Goal: Task Accomplishment & Management: Use online tool/utility

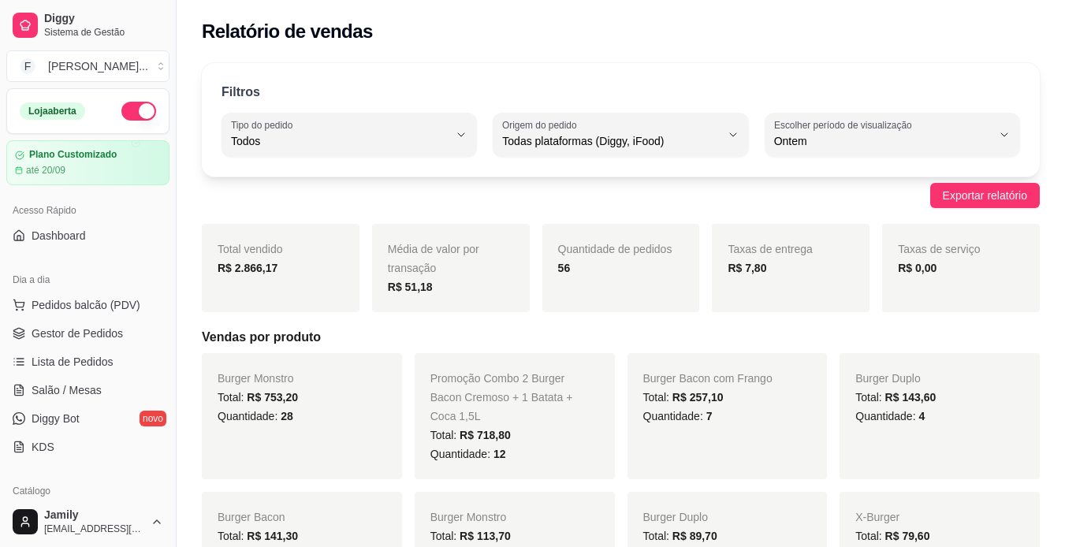
select select "ALL"
select select "1"
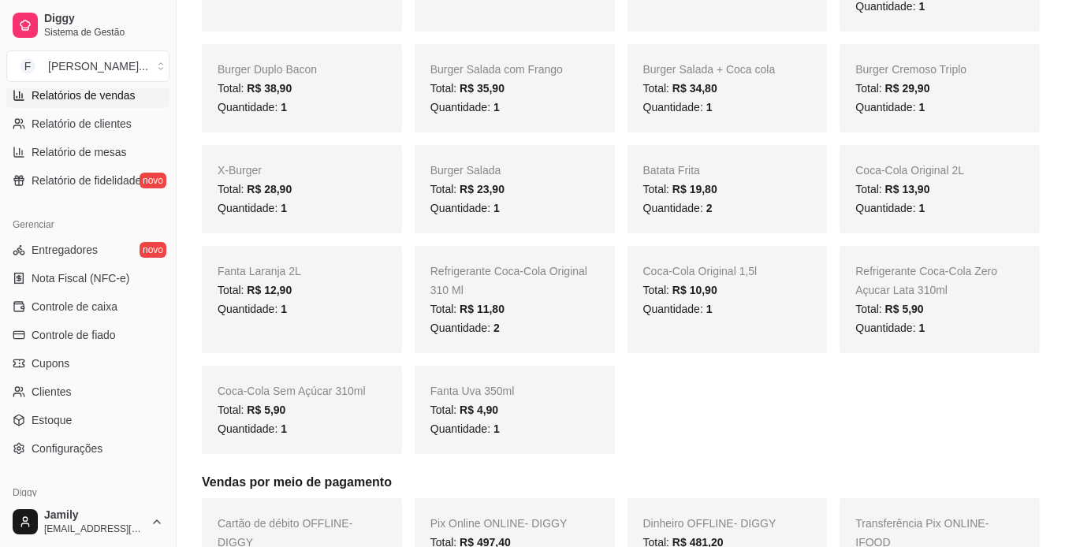
scroll to position [351, 0]
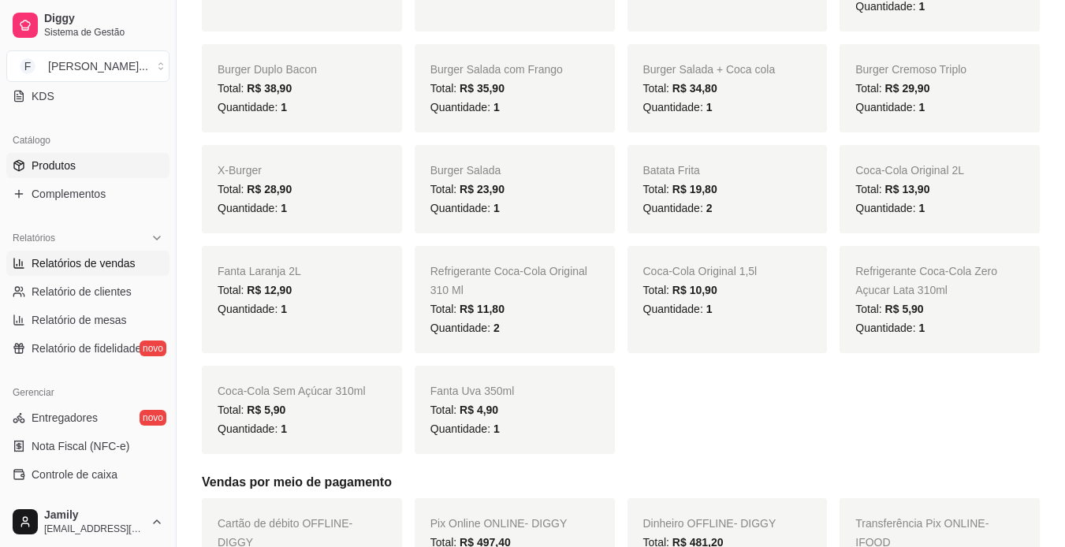
click at [62, 159] on span "Produtos" at bounding box center [54, 166] width 44 height 16
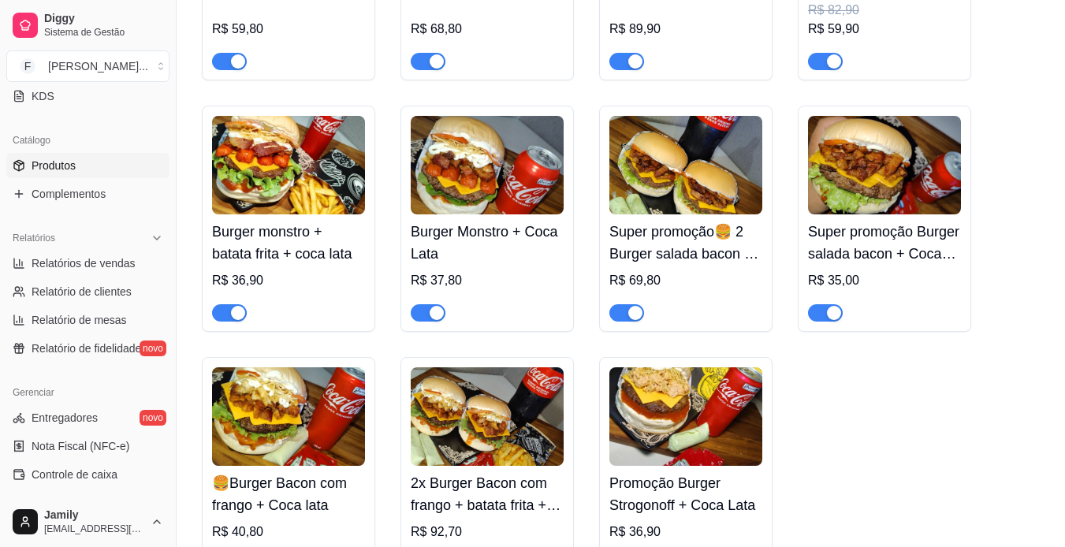
scroll to position [1420, 0]
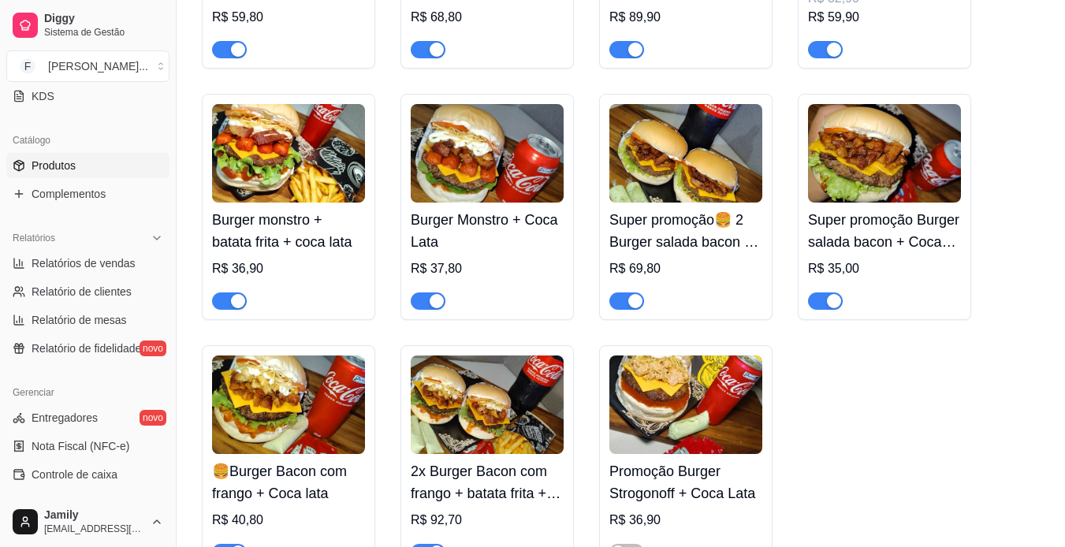
click at [472, 260] on div "Burger Monstro + Coca Lata R$ 37,80" at bounding box center [487, 256] width 153 height 107
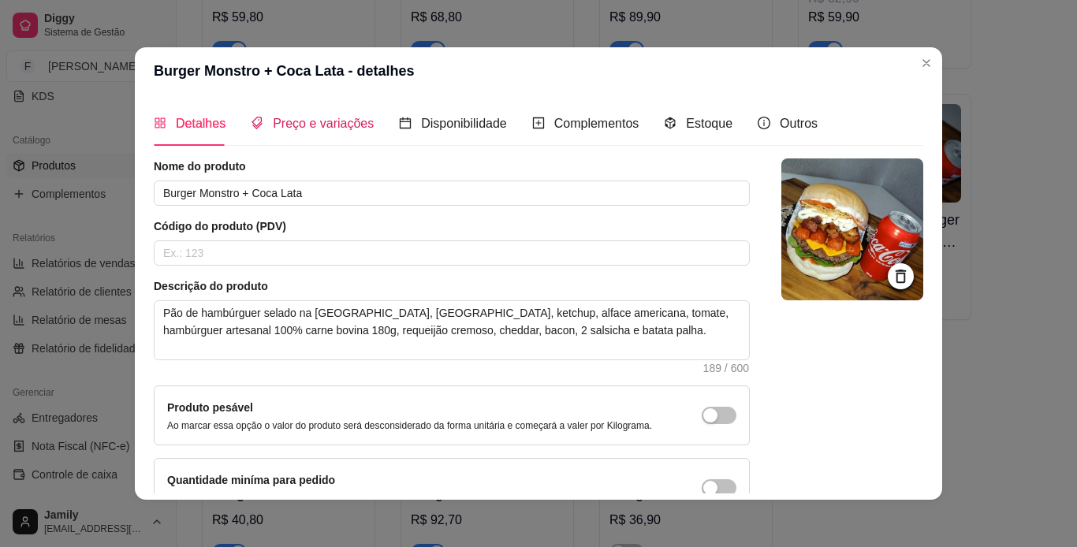
click at [288, 128] on span "Preço e variações" at bounding box center [323, 123] width 101 height 13
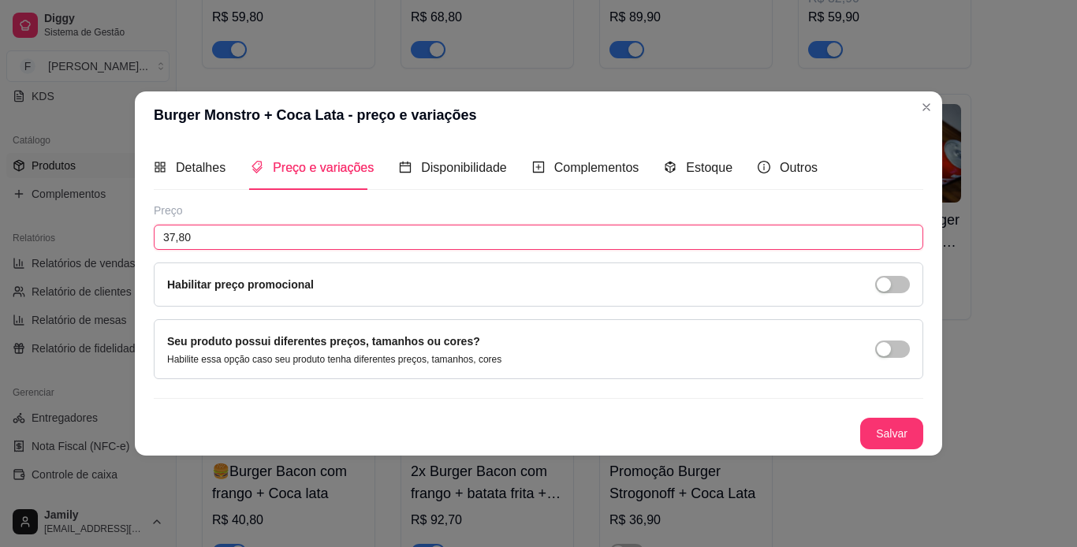
click at [300, 237] on input "37,80" at bounding box center [539, 237] width 770 height 25
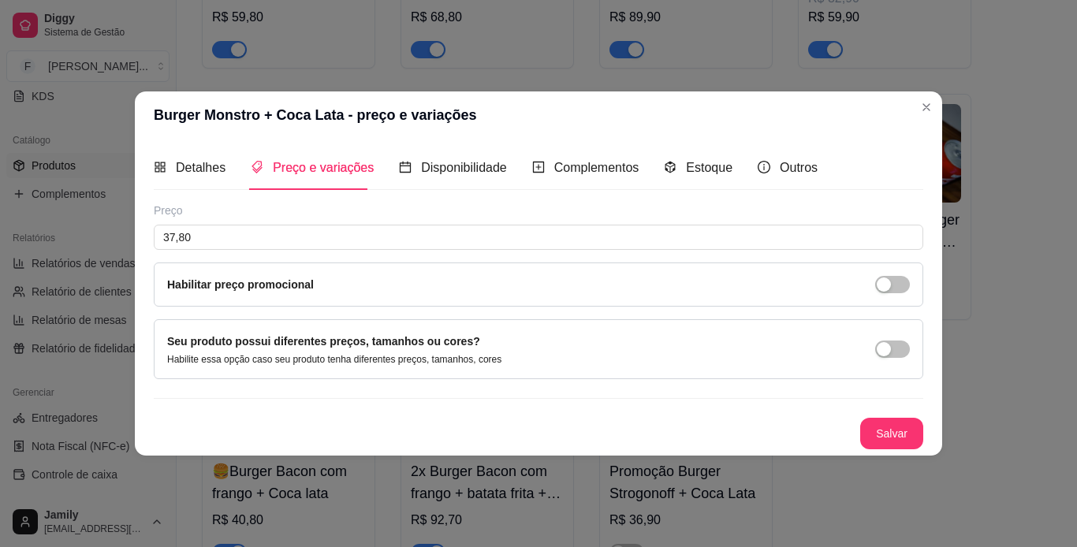
click at [903, 293] on div "Habilitar preço promocional" at bounding box center [538, 284] width 743 height 17
click at [900, 291] on span "button" at bounding box center [892, 284] width 35 height 17
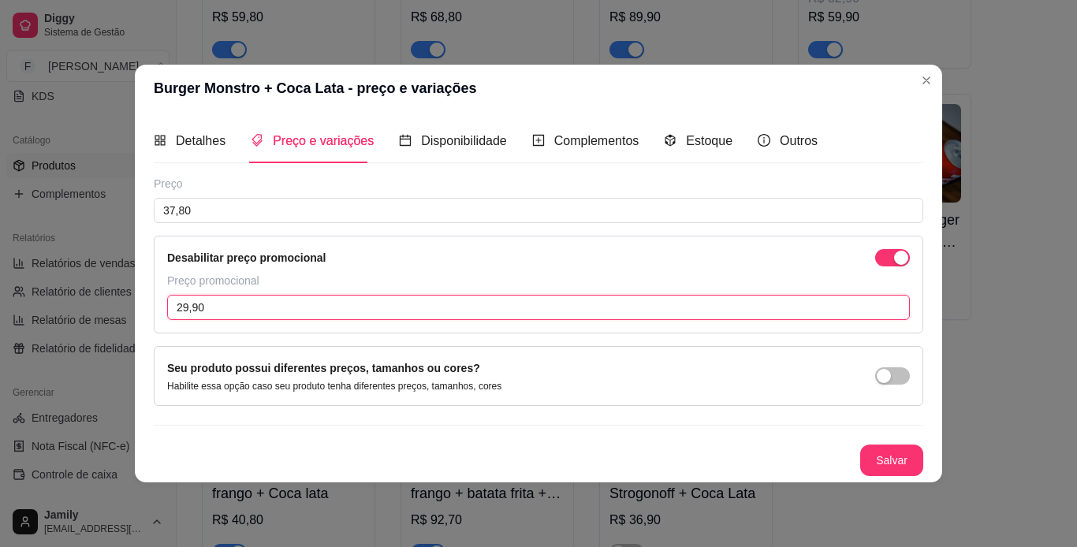
click at [304, 301] on input "29,90" at bounding box center [538, 307] width 743 height 25
type input "31,90"
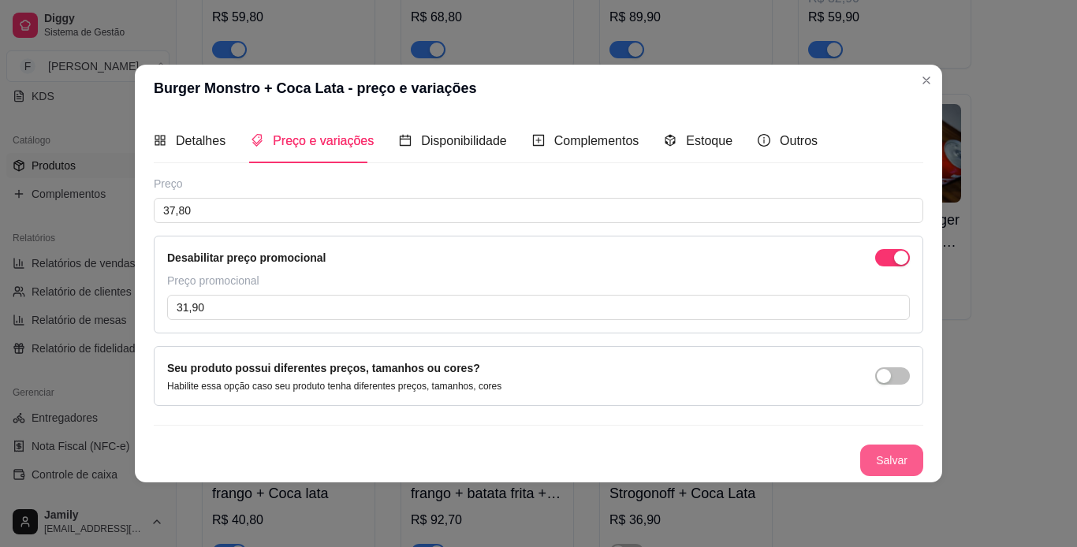
click at [911, 464] on button "Salvar" at bounding box center [891, 461] width 63 height 32
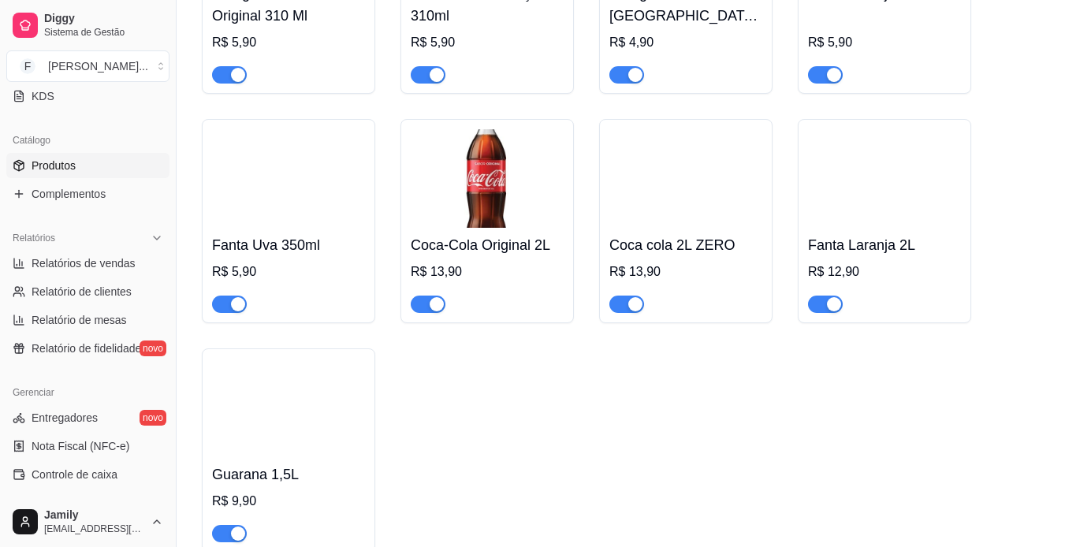
scroll to position [2618, 0]
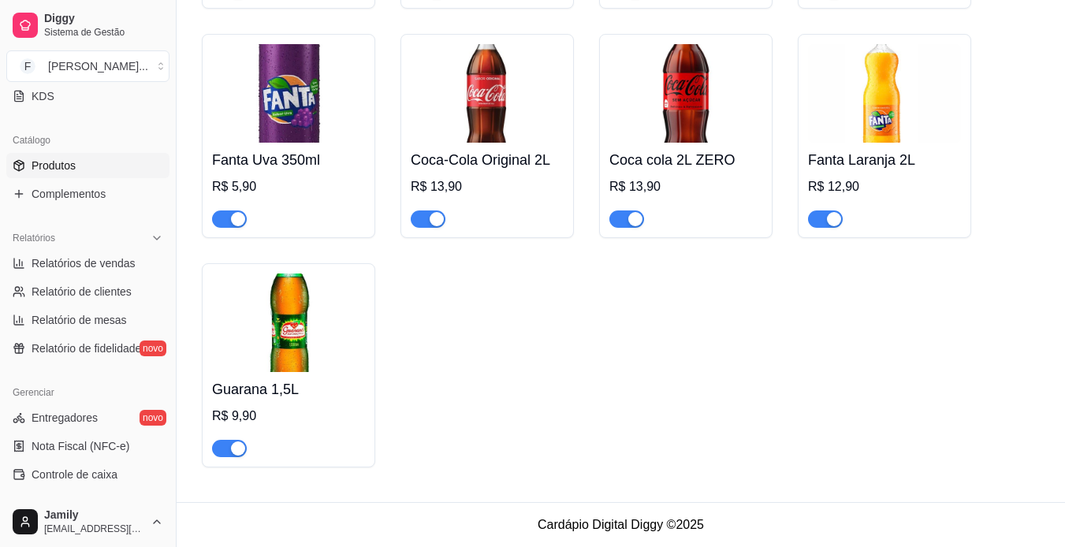
click at [223, 444] on span "button" at bounding box center [229, 448] width 35 height 17
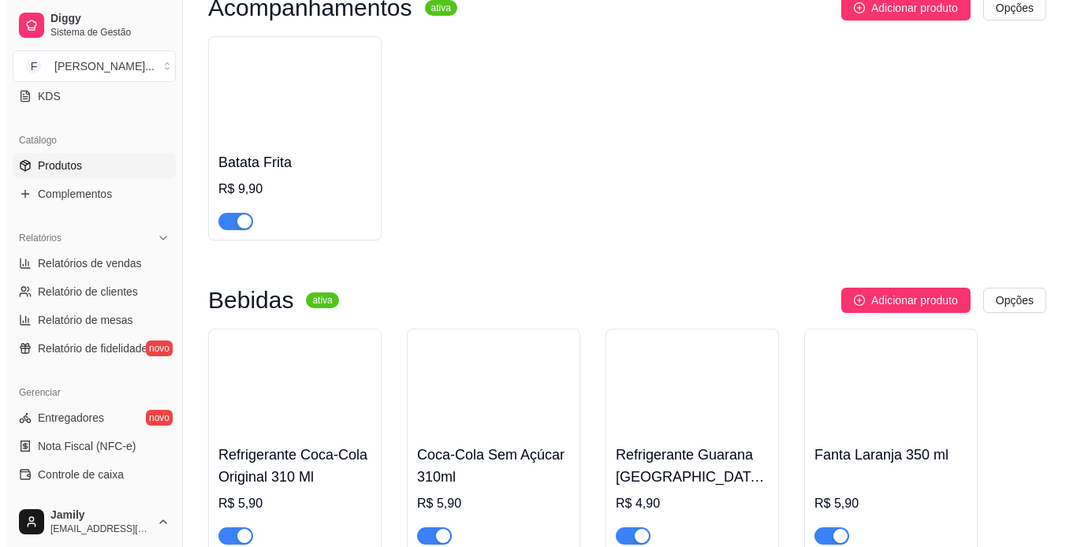
scroll to position [2065, 0]
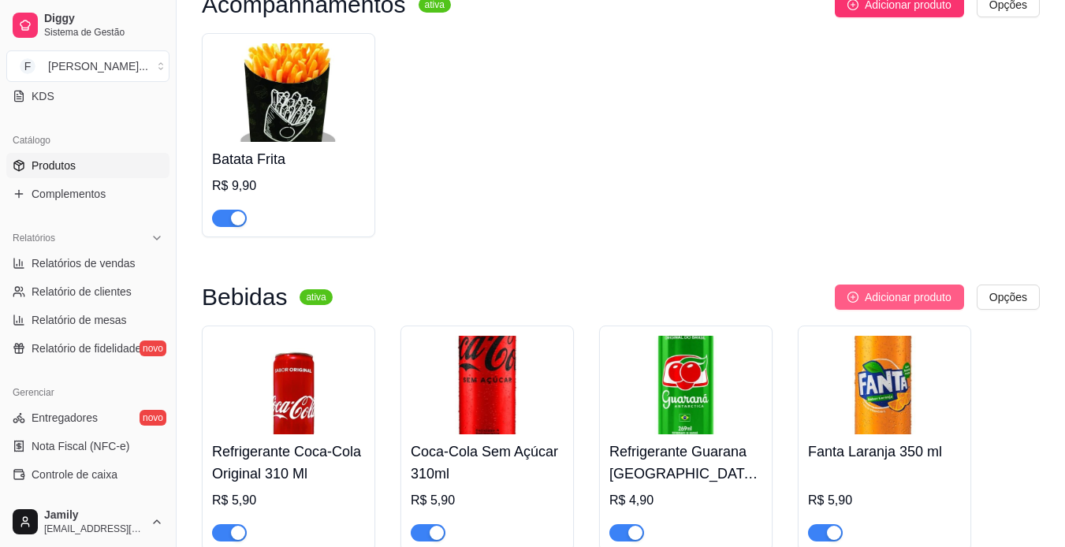
click at [920, 304] on span "Adicionar produto" at bounding box center [908, 297] width 87 height 17
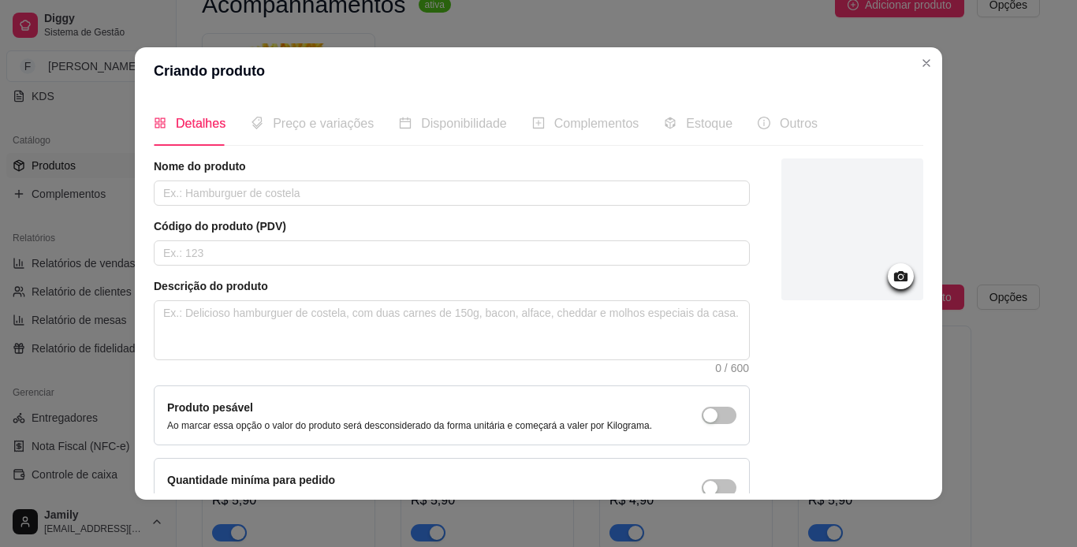
click at [841, 238] on div at bounding box center [853, 230] width 142 height 142
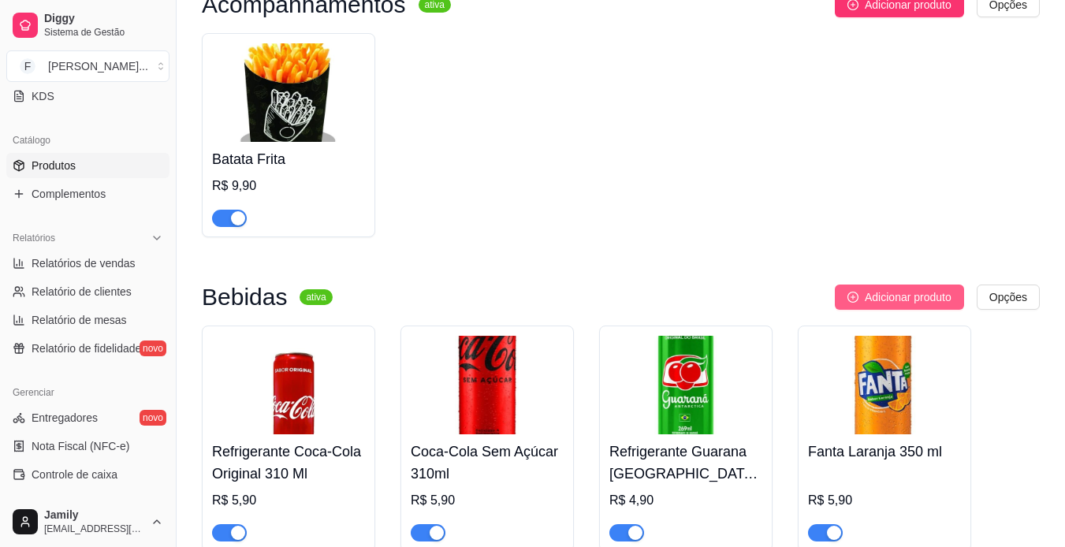
click at [925, 299] on span "Adicionar produto" at bounding box center [908, 297] width 87 height 17
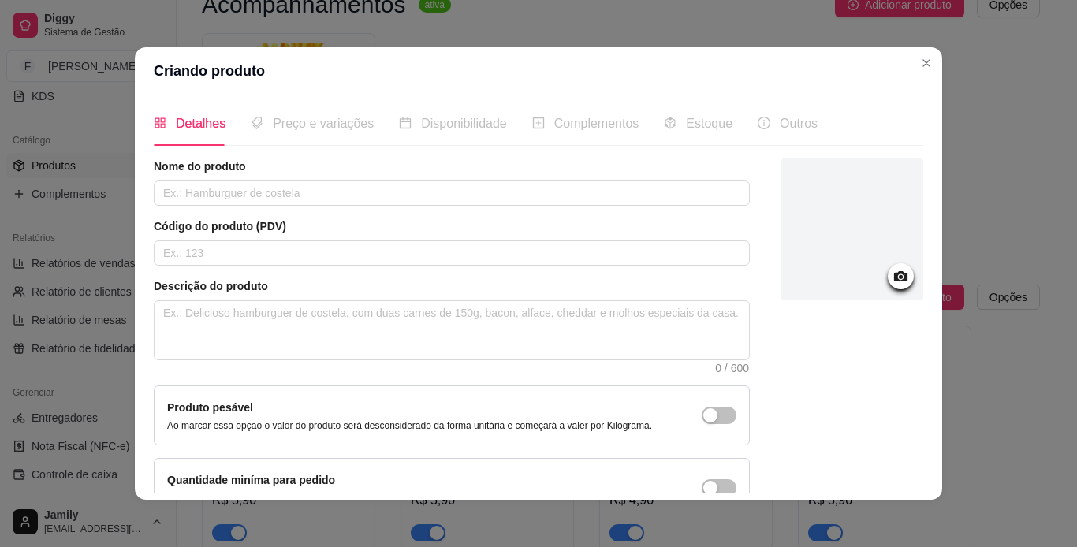
click at [832, 252] on div at bounding box center [853, 230] width 142 height 142
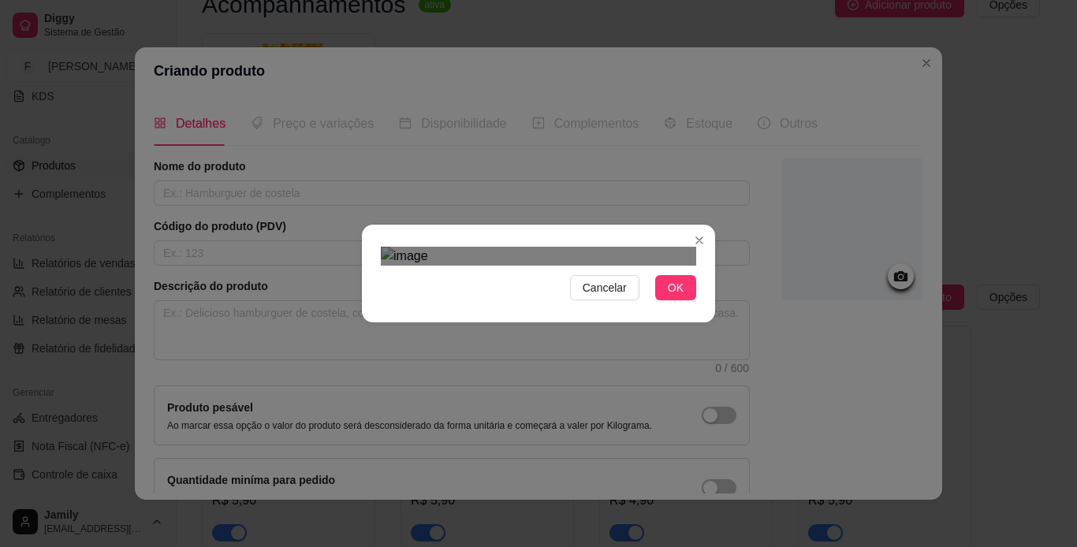
click at [648, 247] on div at bounding box center [538, 256] width 315 height 19
click at [591, 266] on div at bounding box center [538, 256] width 315 height 19
click at [674, 297] on span "OK" at bounding box center [676, 287] width 16 height 17
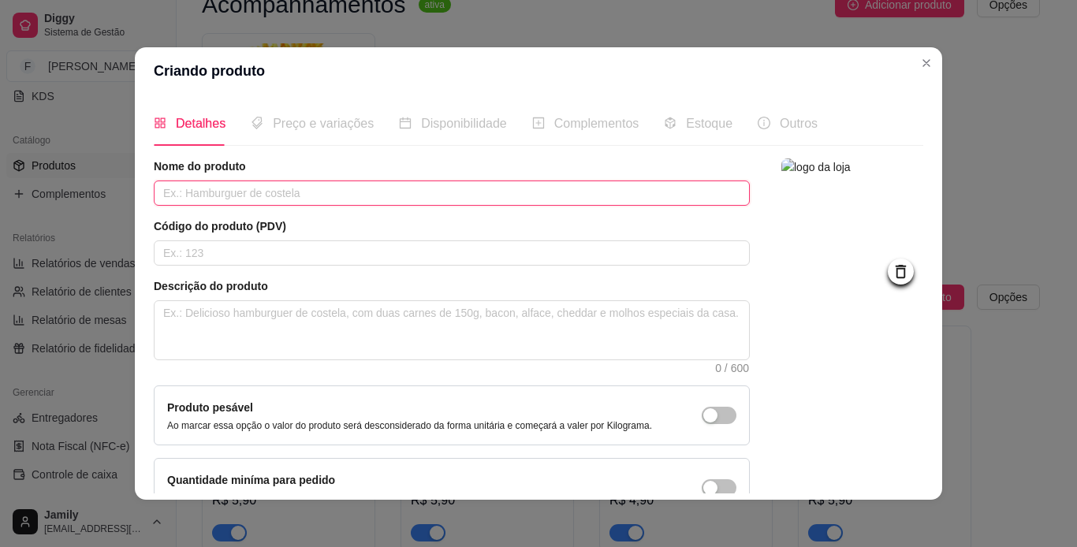
click at [300, 200] on input "text" at bounding box center [452, 193] width 596 height 25
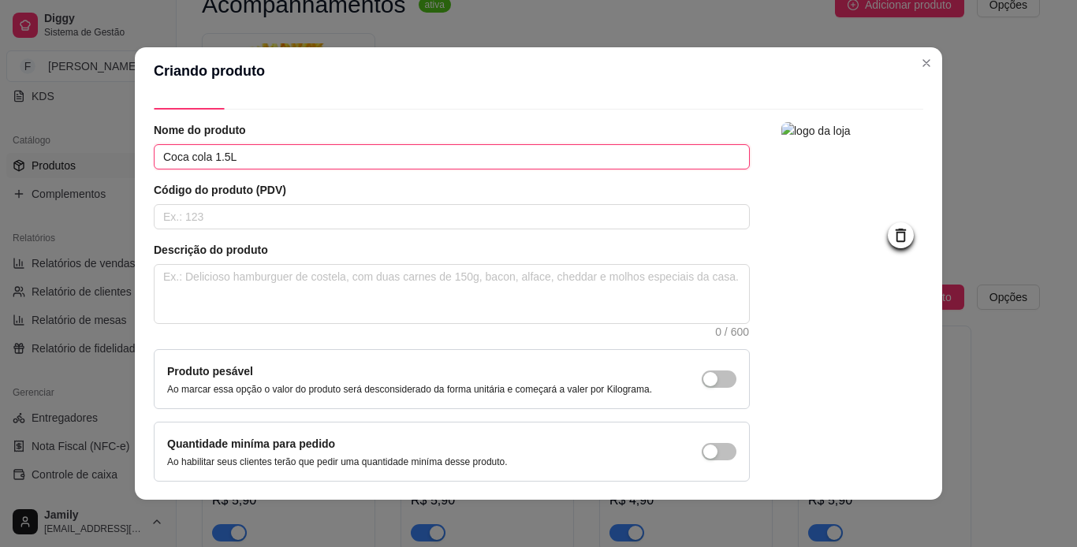
scroll to position [95, 0]
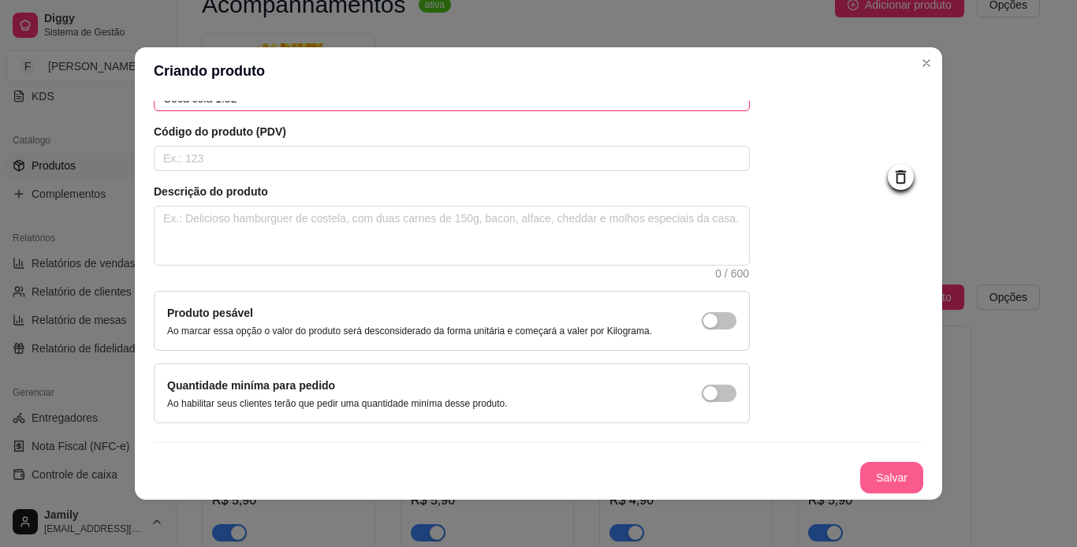
type input "Coca cola 1.5L"
click at [879, 474] on button "Salvar" at bounding box center [892, 478] width 62 height 31
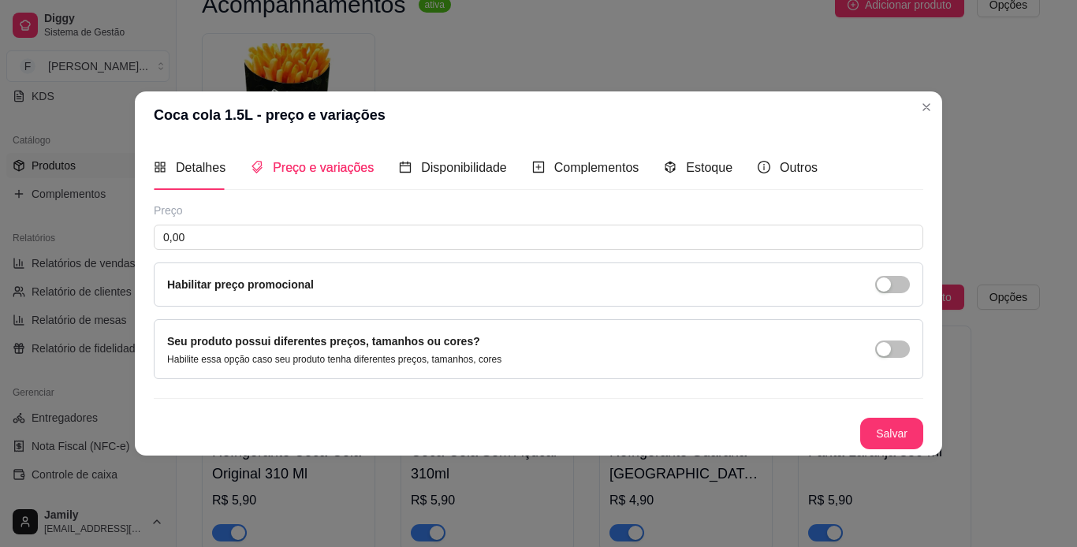
scroll to position [0, 0]
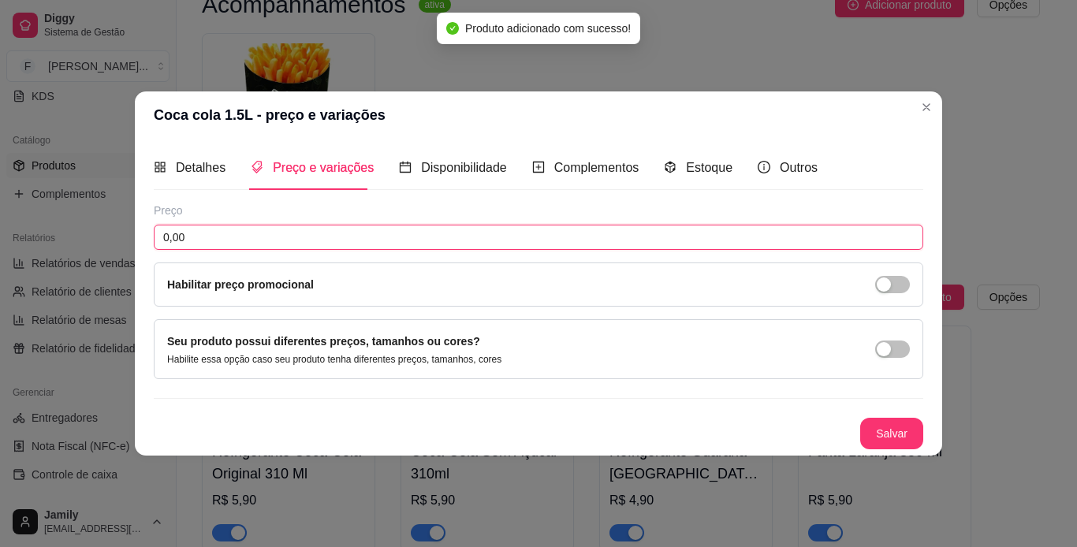
click at [364, 244] on input "0,00" at bounding box center [539, 237] width 770 height 25
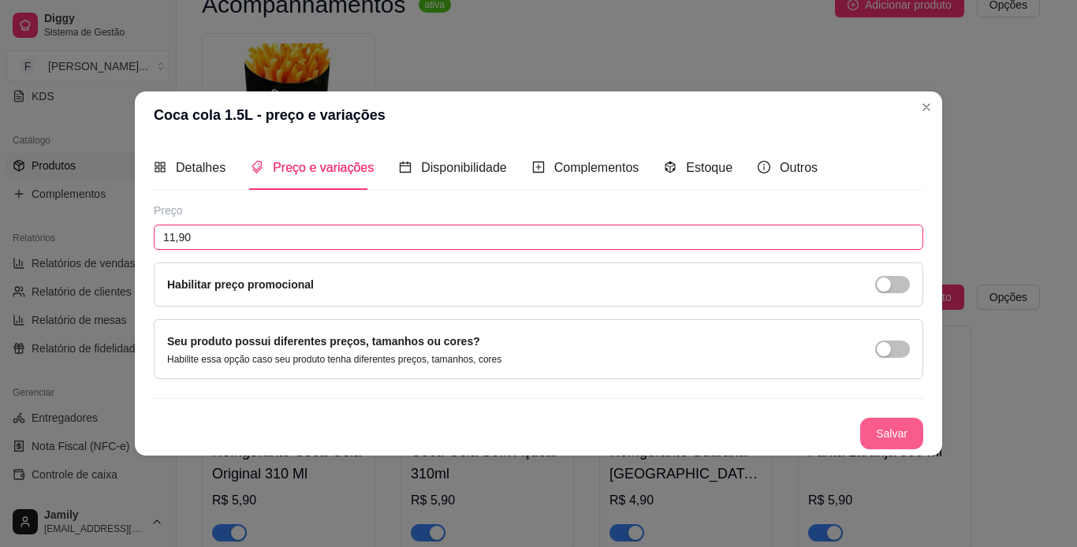
type input "11,90"
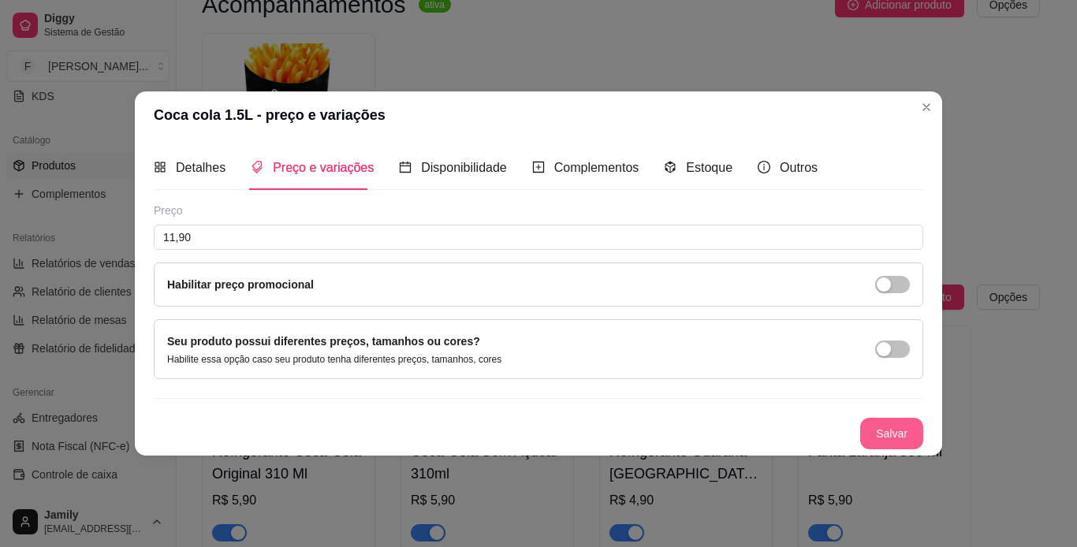
click at [898, 436] on button "Salvar" at bounding box center [891, 434] width 63 height 32
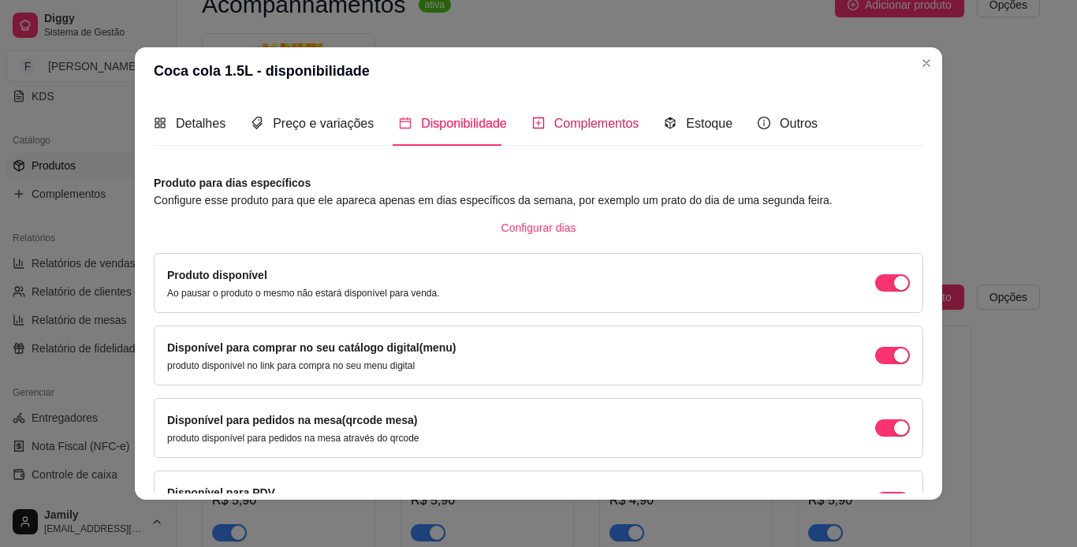
click at [561, 129] on span "Complementos" at bounding box center [596, 123] width 85 height 13
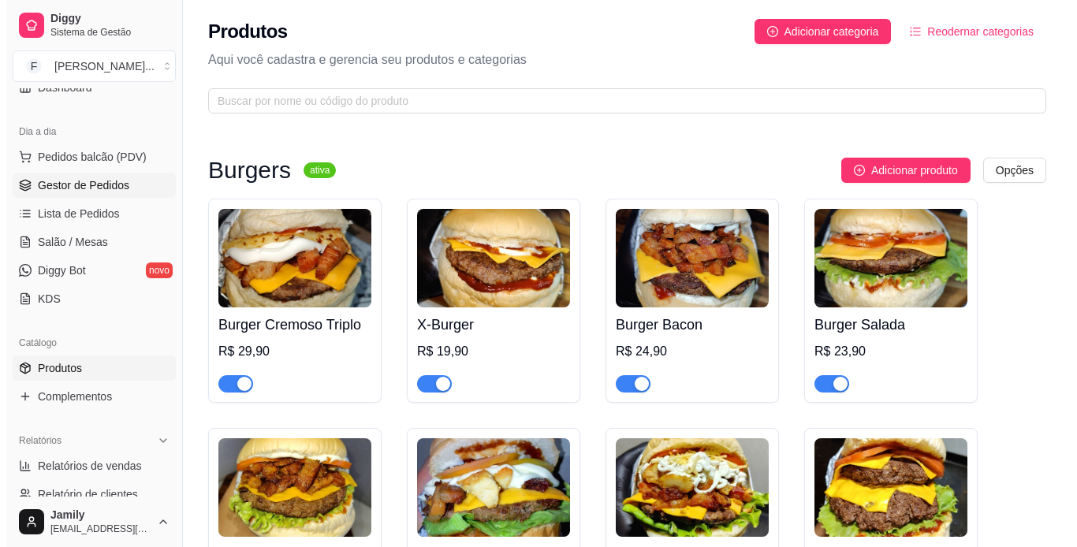
scroll to position [114, 0]
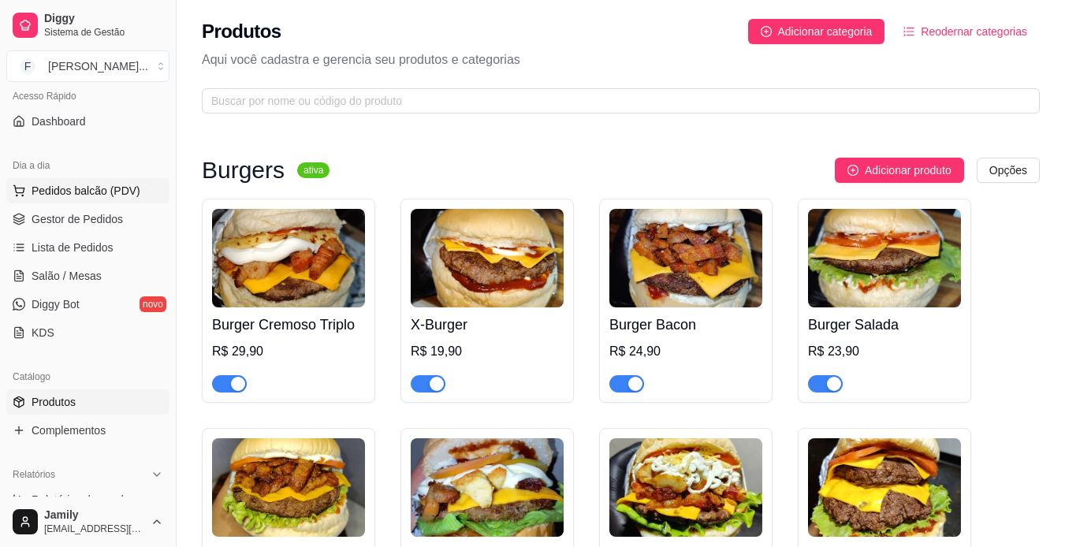
click at [121, 185] on span "Pedidos balcão (PDV)" at bounding box center [86, 191] width 109 height 16
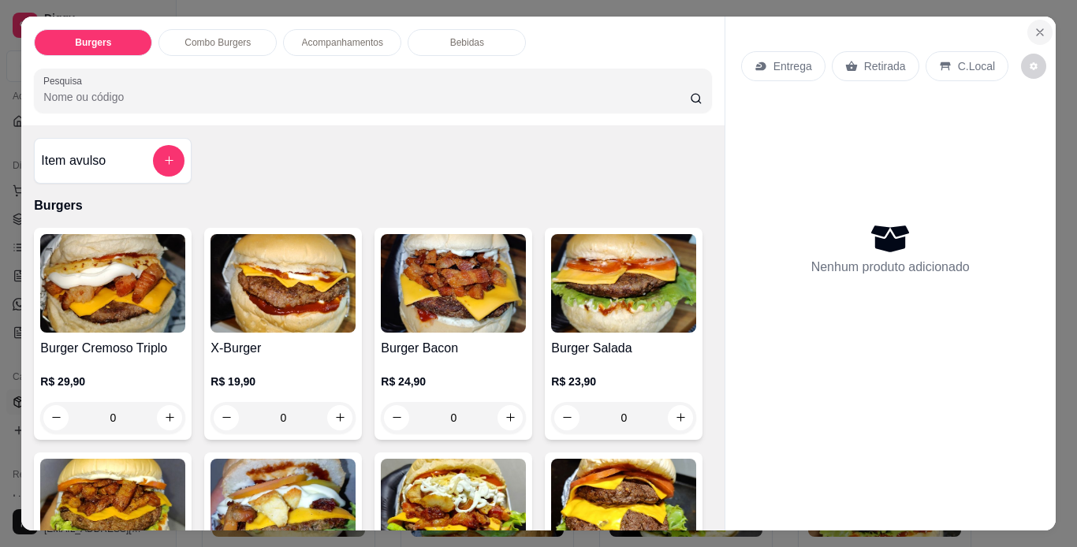
click at [1039, 26] on icon "Close" at bounding box center [1040, 32] width 13 height 13
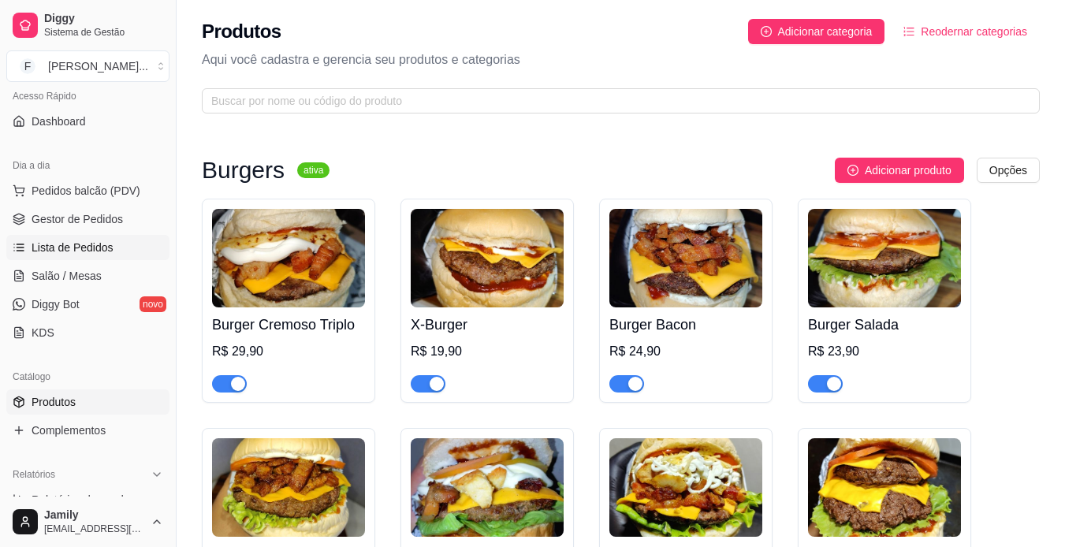
click at [106, 251] on span "Lista de Pedidos" at bounding box center [73, 248] width 82 height 16
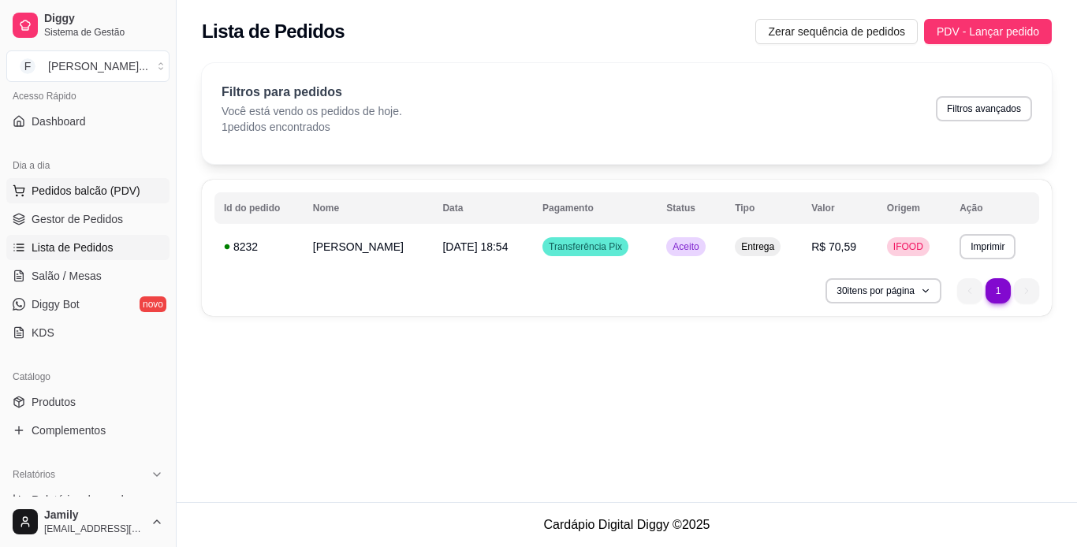
click at [116, 197] on span "Pedidos balcão (PDV)" at bounding box center [86, 191] width 109 height 16
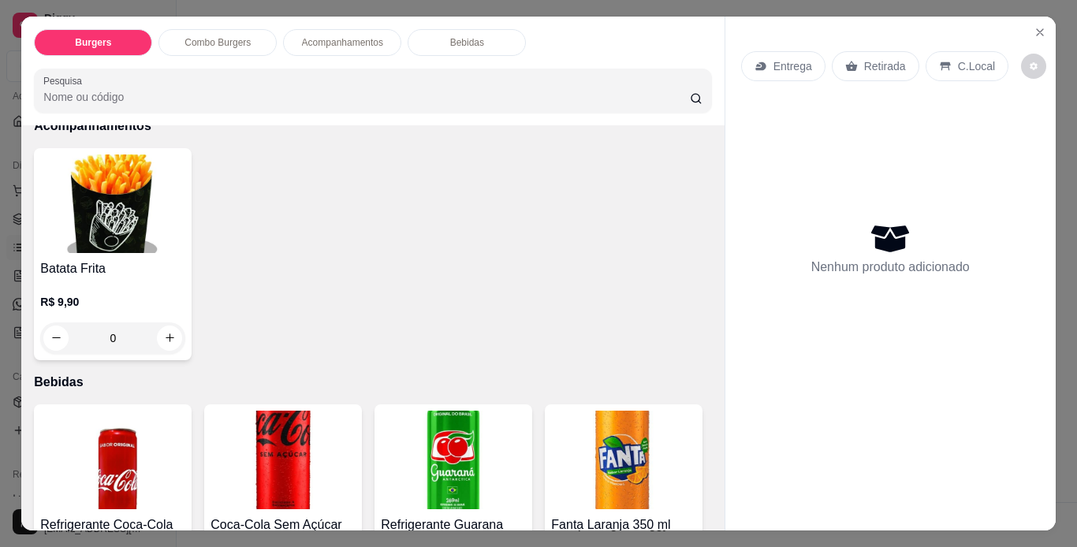
scroll to position [1814, 0]
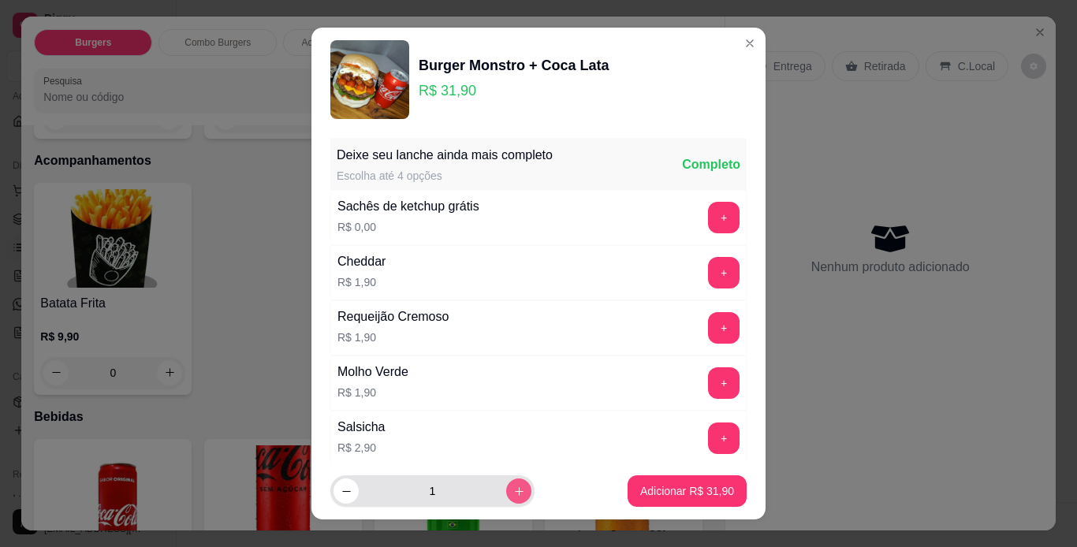
click at [513, 494] on icon "increase-product-quantity" at bounding box center [519, 492] width 12 height 12
type input "2"
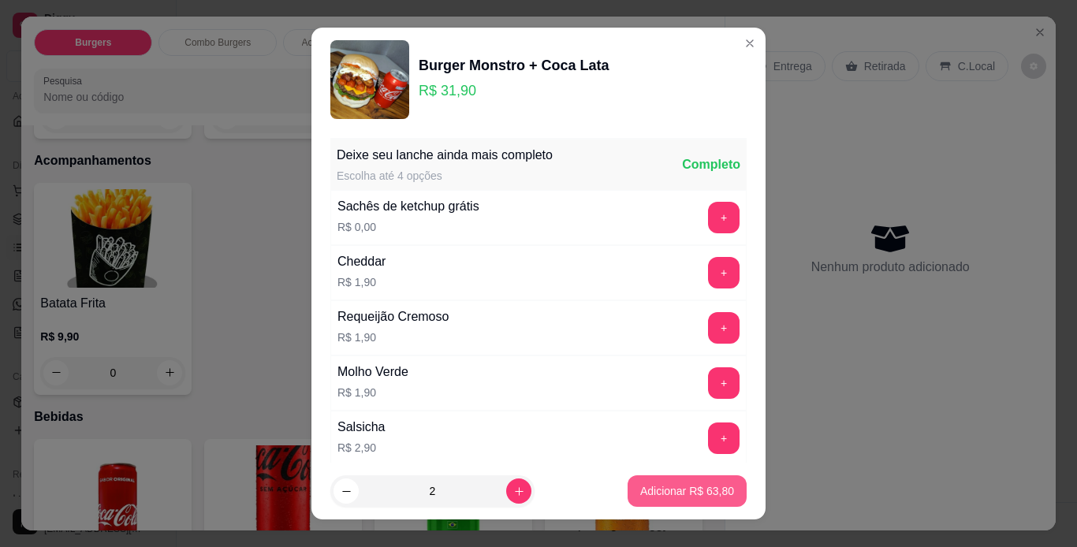
click at [672, 491] on p "Adicionar R$ 63,80" at bounding box center [687, 491] width 94 height 16
type input "2"
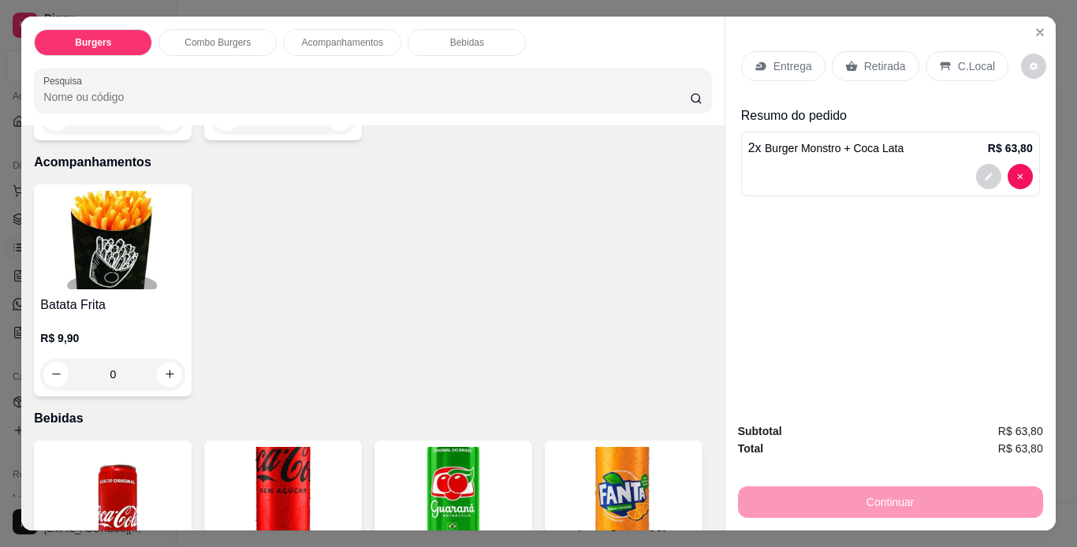
scroll to position [1815, 0]
click at [782, 58] on p "Entrega" at bounding box center [793, 66] width 39 height 16
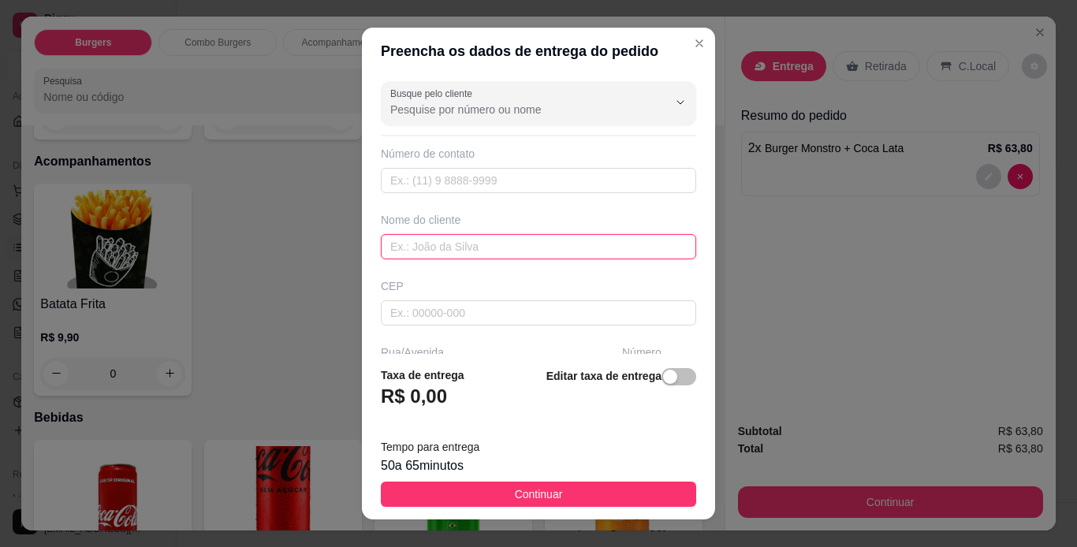
click at [554, 248] on input "text" at bounding box center [538, 246] width 315 height 25
paste input "[PERSON_NAME]"
type input "[PERSON_NAME]"
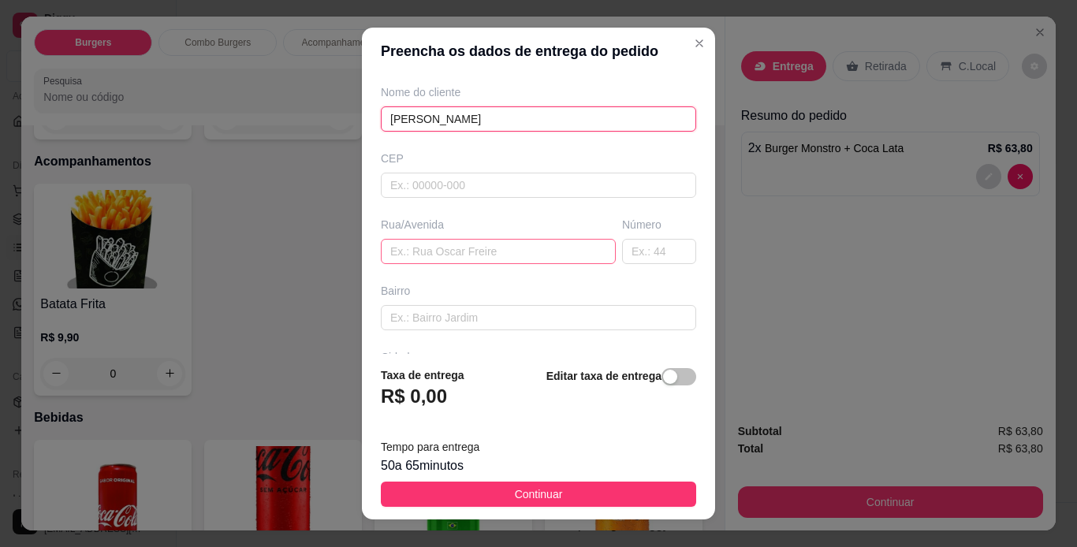
scroll to position [158, 0]
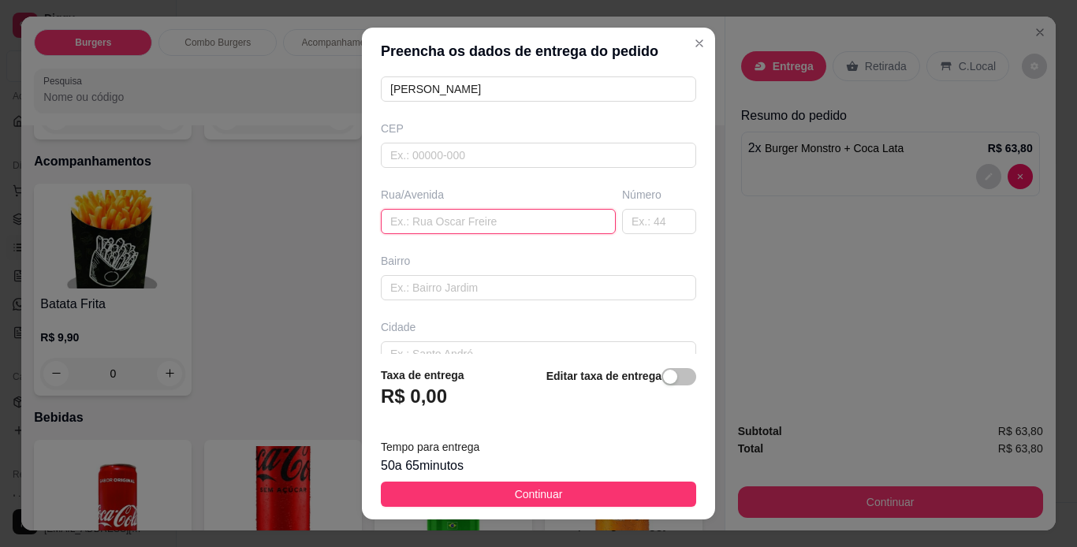
click at [424, 213] on input "text" at bounding box center [498, 221] width 235 height 25
paste input "[STREET_ADDRESS]"
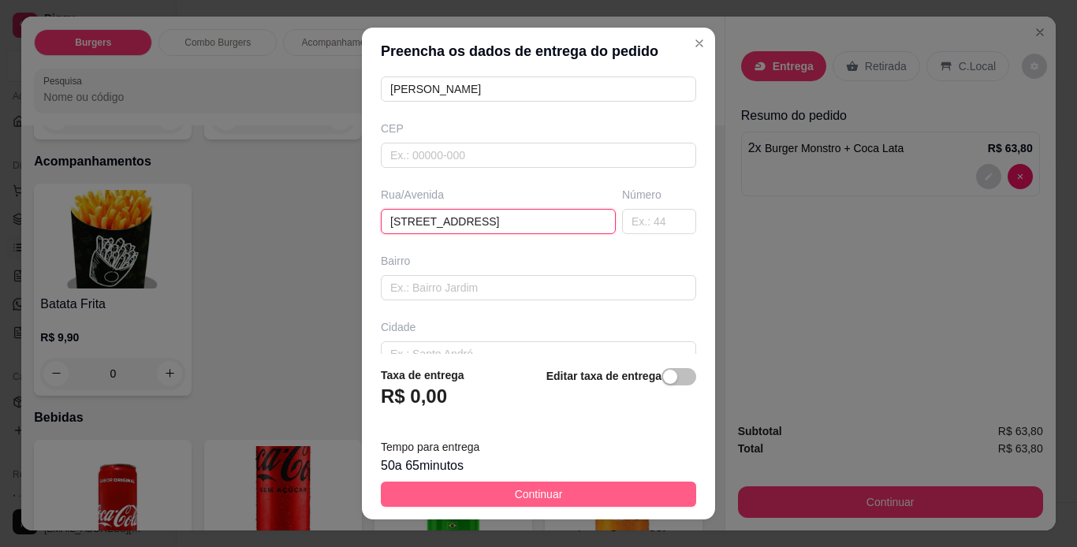
type input "[STREET_ADDRESS]"
click at [604, 498] on button "Continuar" at bounding box center [538, 494] width 315 height 25
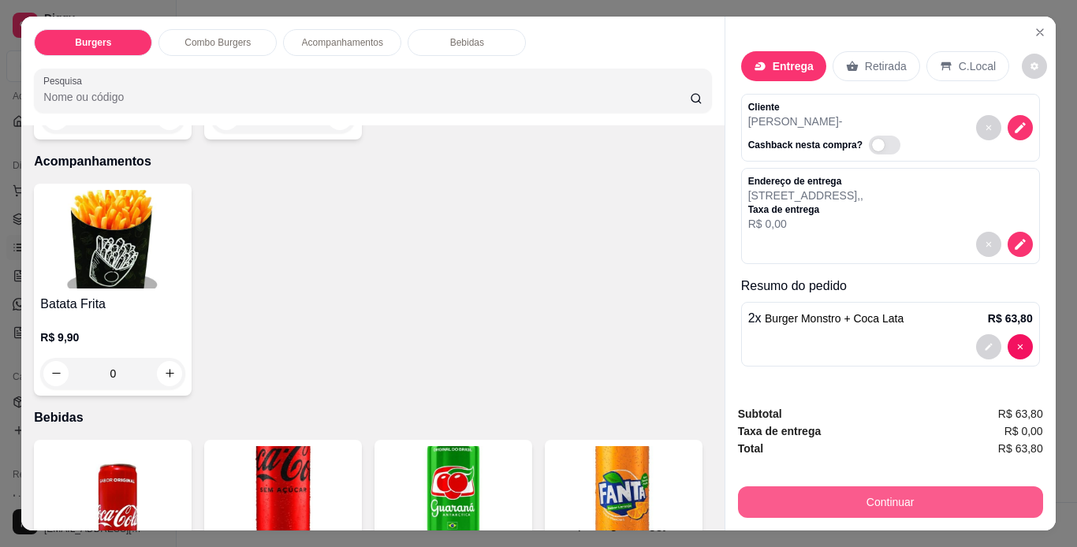
click at [765, 493] on button "Continuar" at bounding box center [890, 503] width 305 height 32
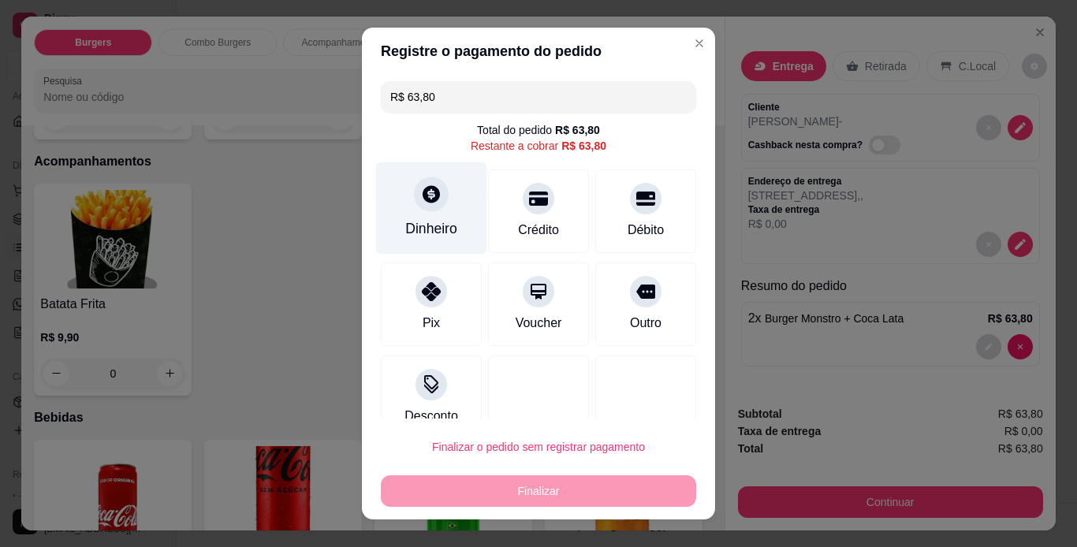
click at [404, 217] on div "Dinheiro" at bounding box center [431, 208] width 111 height 92
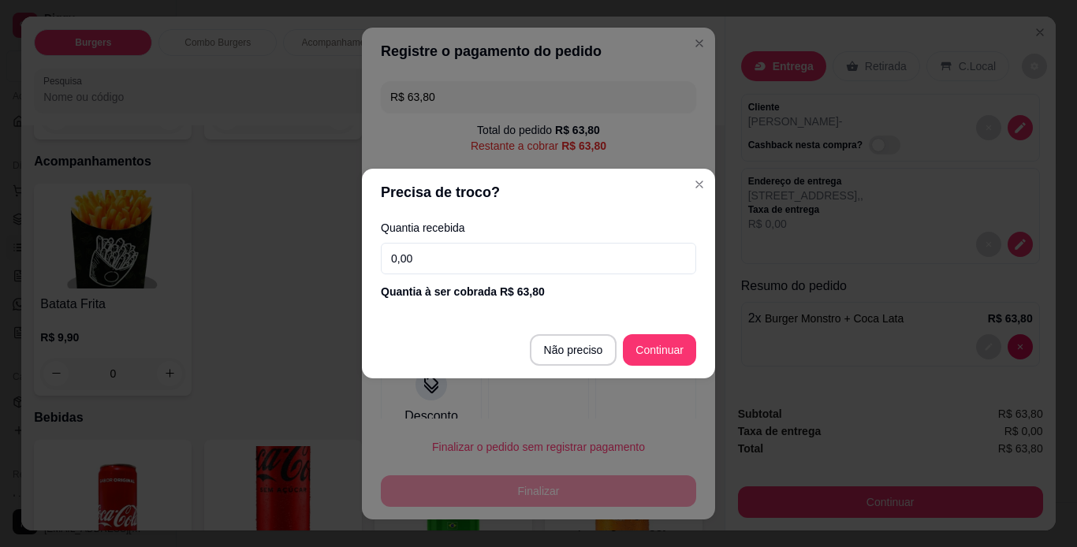
click at [421, 258] on input "0,00" at bounding box center [538, 259] width 315 height 32
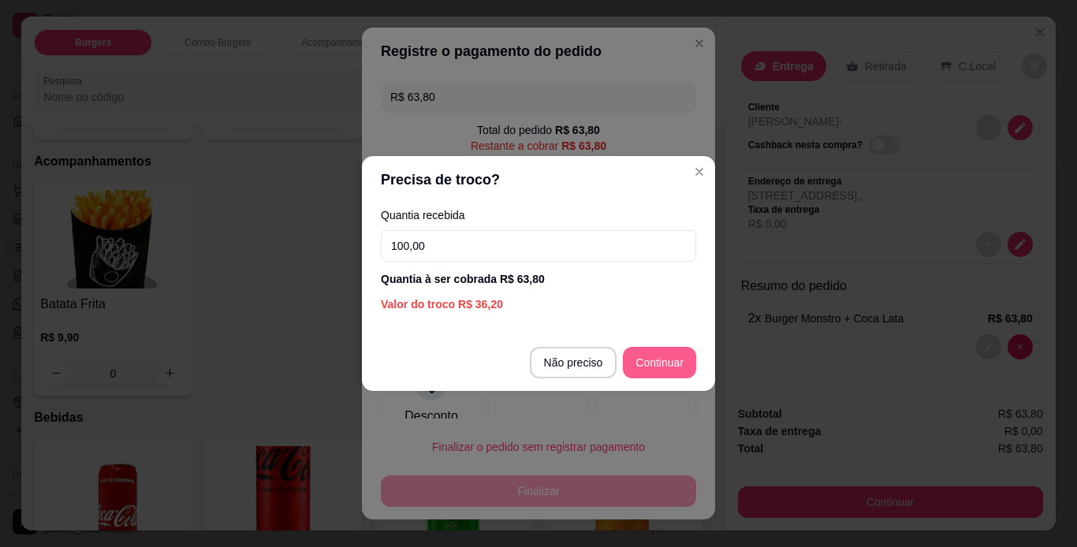
type input "100,00"
type input "R$ 0,00"
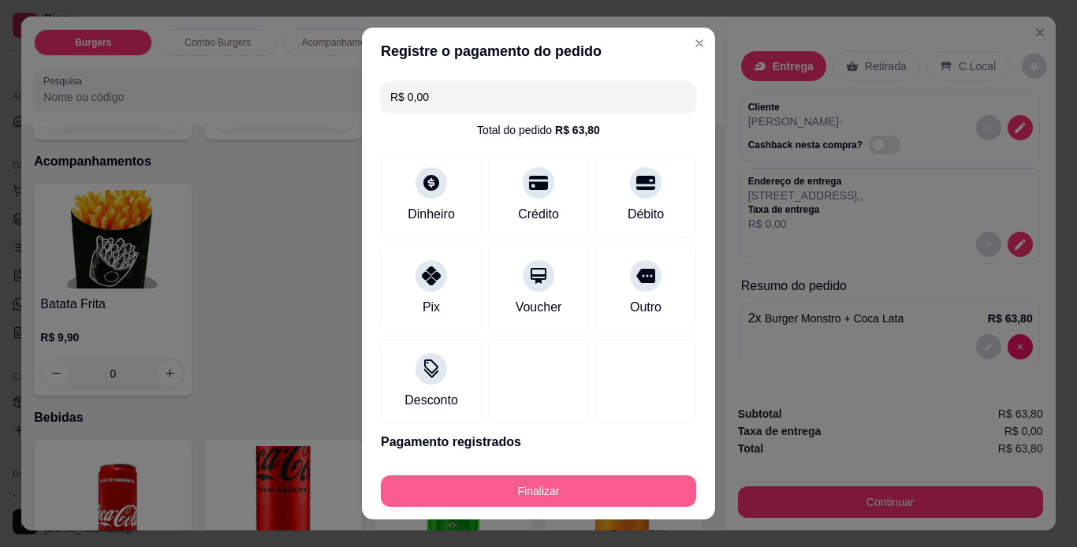
click at [625, 482] on button "Finalizar" at bounding box center [538, 492] width 315 height 32
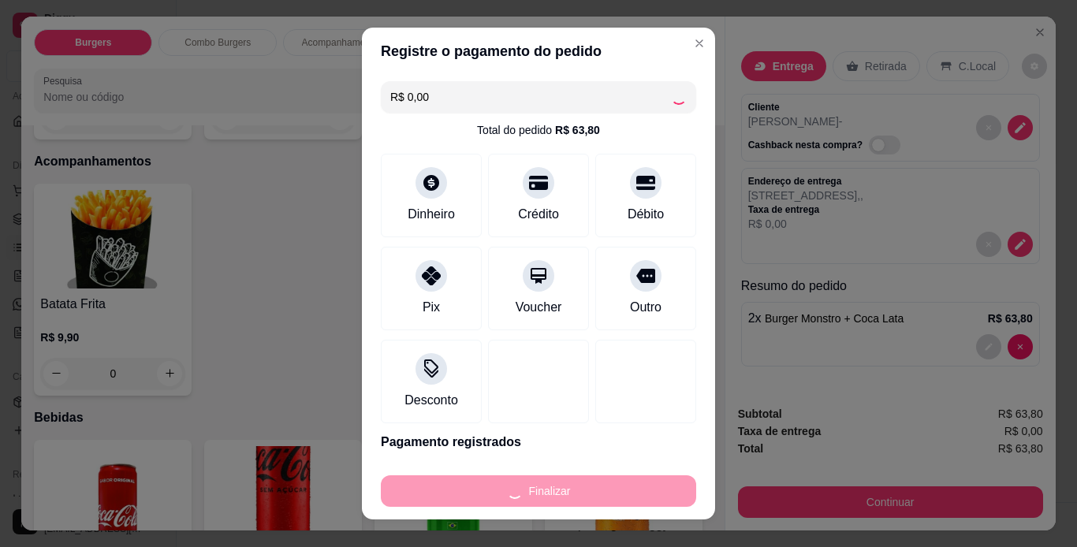
type input "0"
type input "-R$ 63,80"
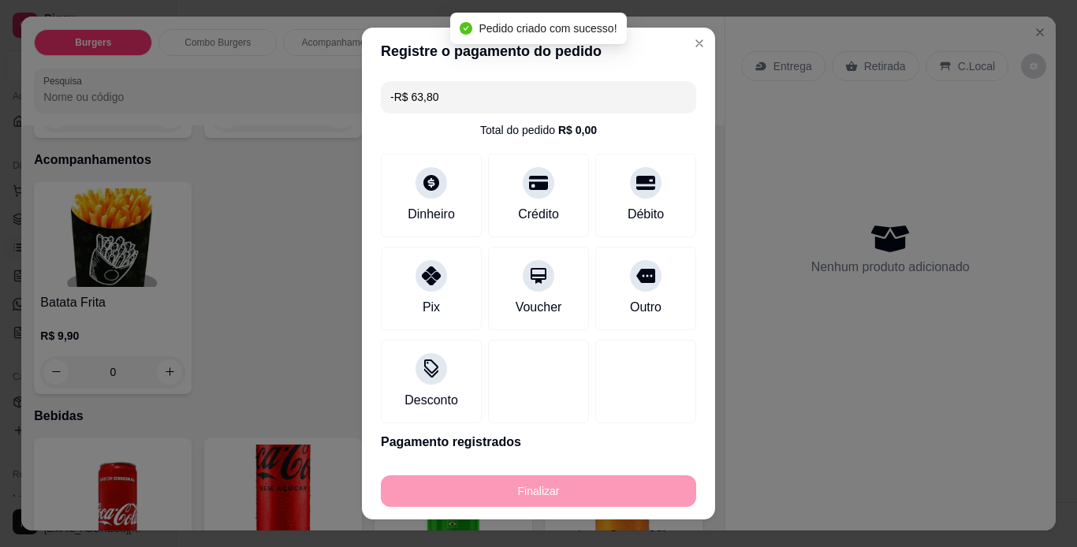
scroll to position [1814, 0]
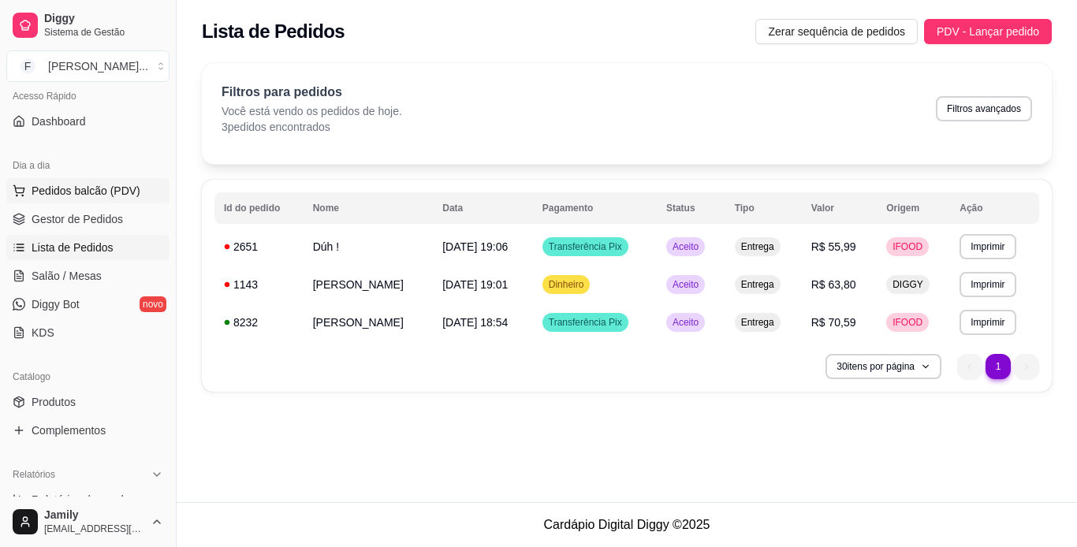
click at [132, 188] on span "Pedidos balcão (PDV)" at bounding box center [86, 191] width 109 height 16
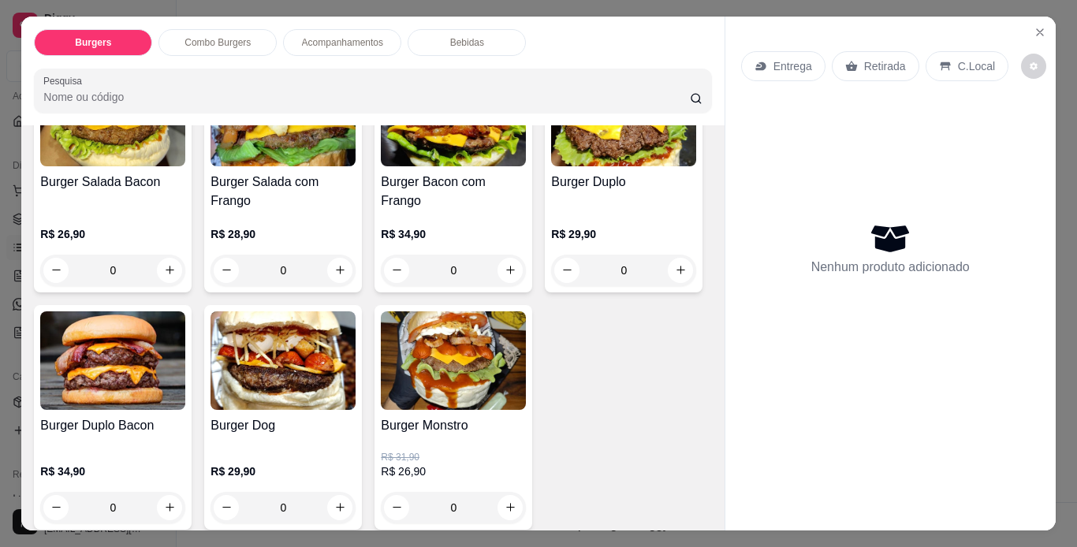
scroll to position [394, 0]
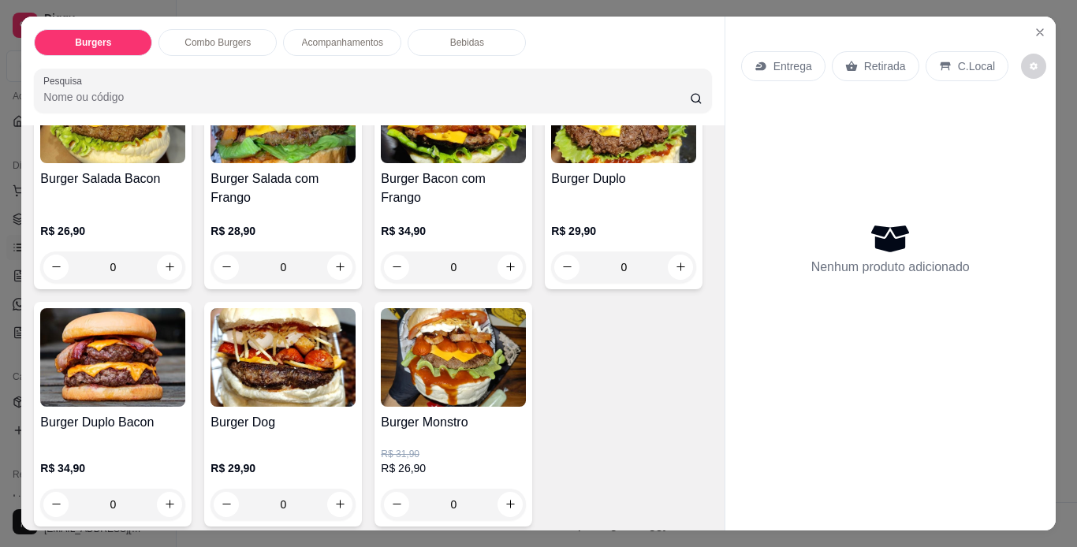
click at [551, 39] on div "0" at bounding box center [623, 24] width 145 height 32
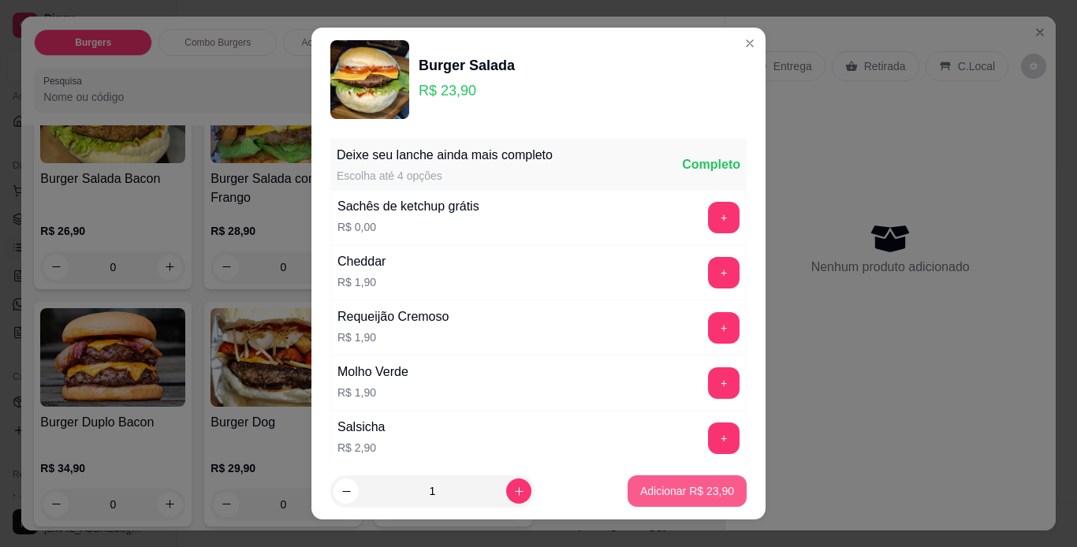
click at [646, 486] on p "Adicionar R$ 23,90" at bounding box center [687, 491] width 94 height 16
type input "1"
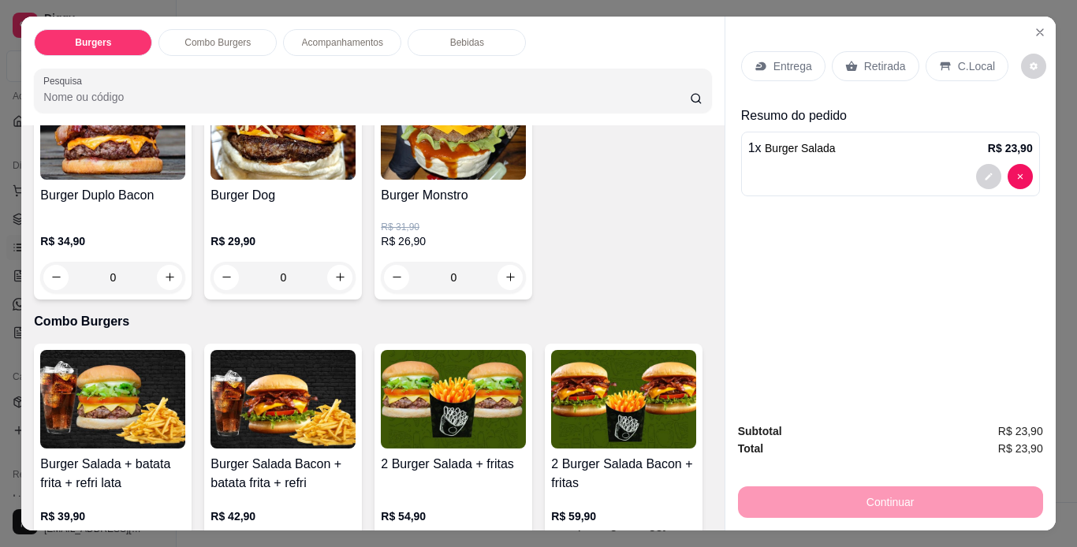
scroll to position [632, 0]
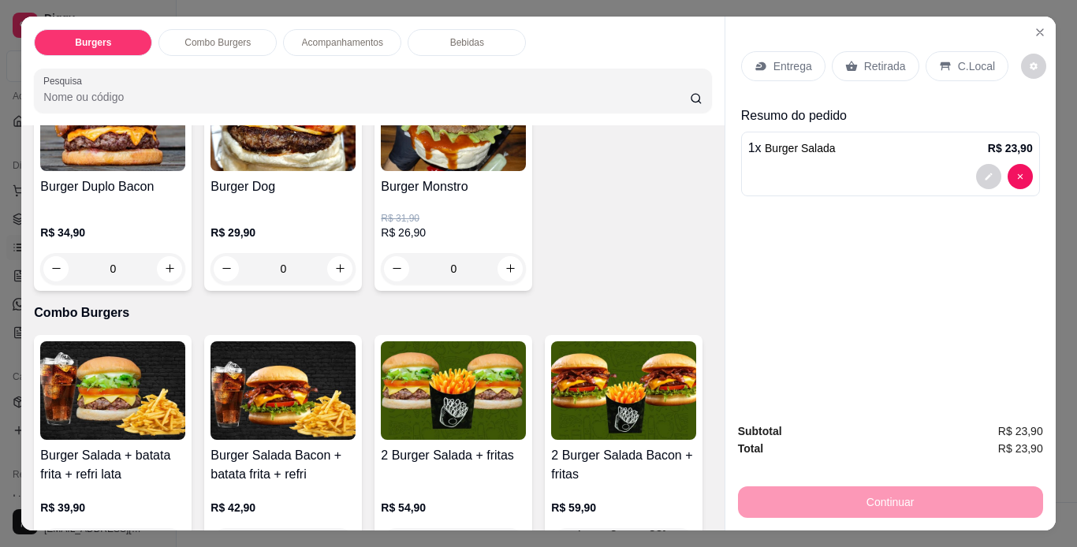
click at [381, 285] on div "0" at bounding box center [453, 269] width 145 height 32
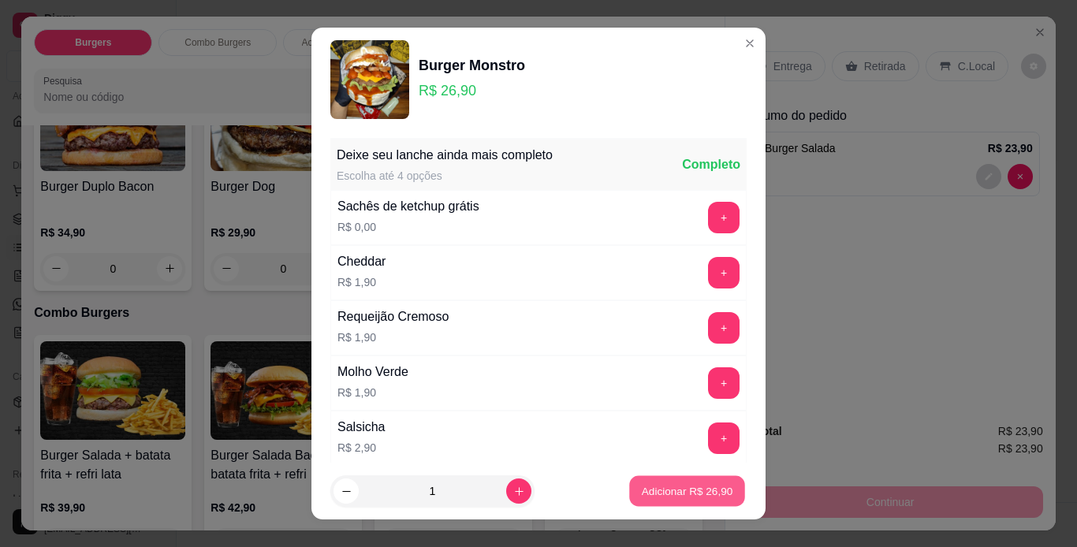
click at [650, 495] on p "Adicionar R$ 26,90" at bounding box center [687, 491] width 91 height 15
type input "1"
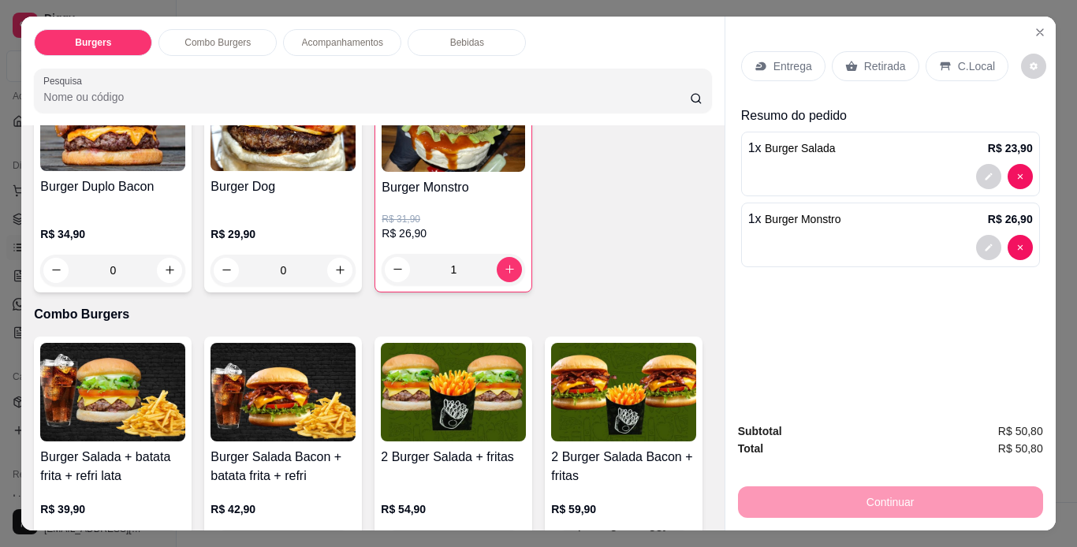
click at [790, 51] on div "Entrega" at bounding box center [783, 66] width 84 height 30
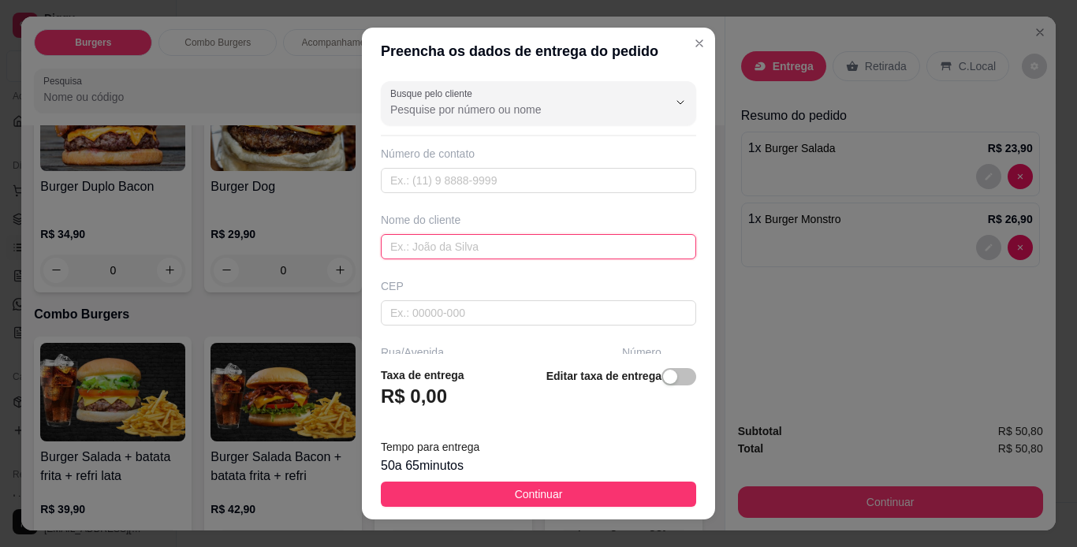
click at [570, 244] on input "text" at bounding box center [538, 246] width 315 height 25
paste input "[PERSON_NAME]"
type input "[PERSON_NAME]"
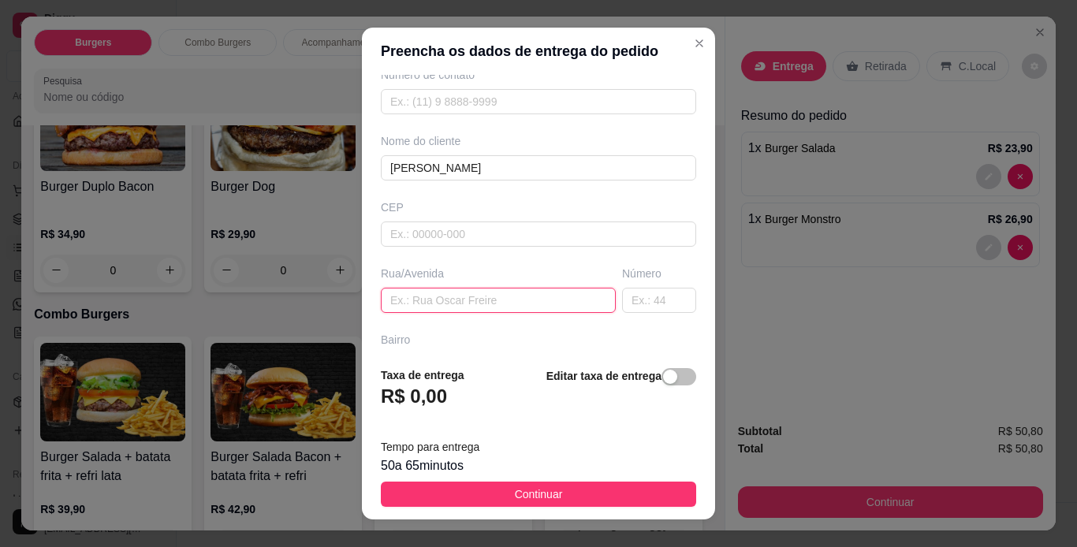
click at [515, 297] on input "text" at bounding box center [498, 300] width 235 height 25
paste input "[STREET_ADDRESS] bonita"
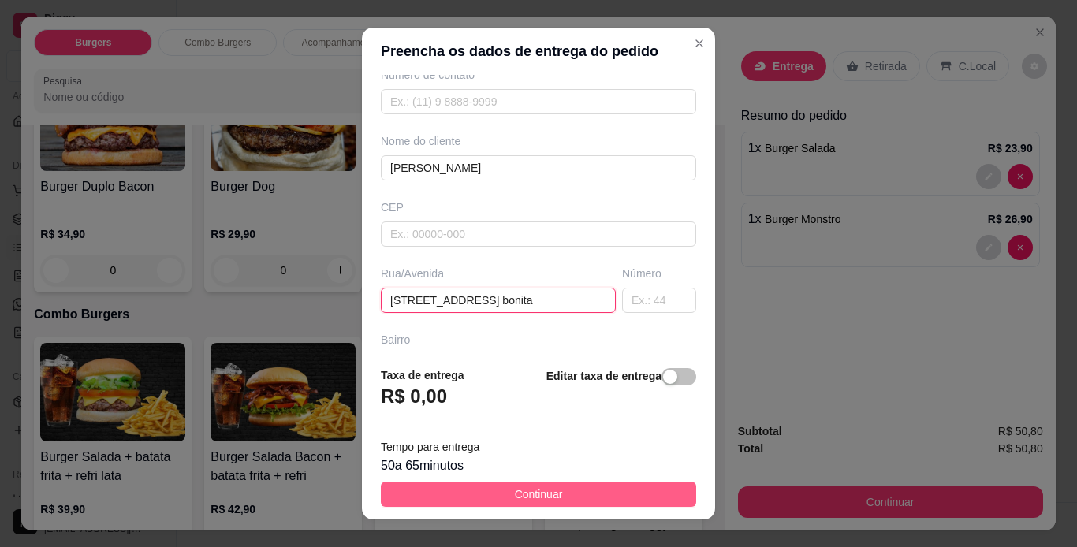
type input "[STREET_ADDRESS] bonita"
click at [609, 494] on button "Continuar" at bounding box center [538, 494] width 315 height 25
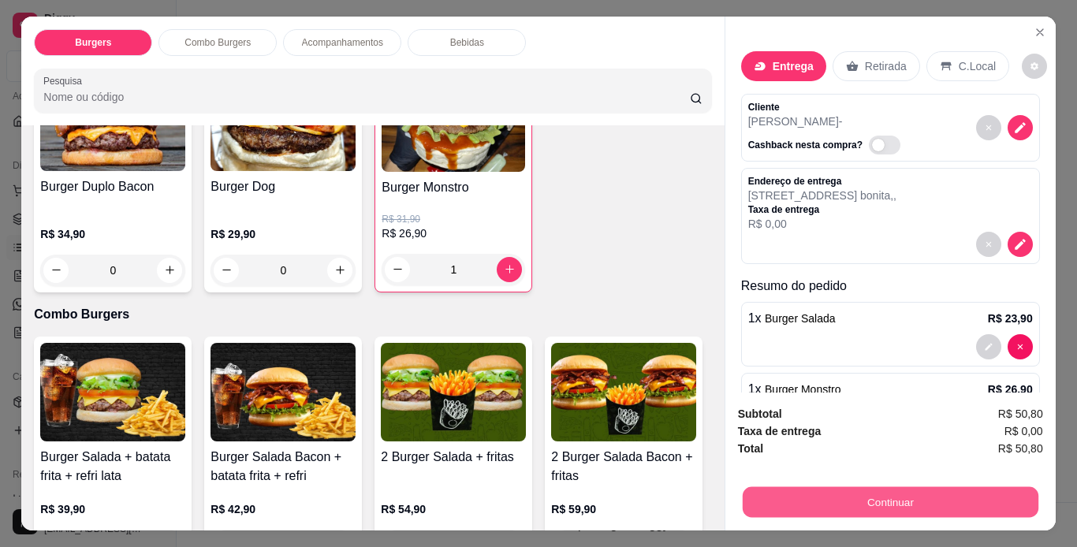
click at [796, 498] on button "Continuar" at bounding box center [890, 502] width 296 height 31
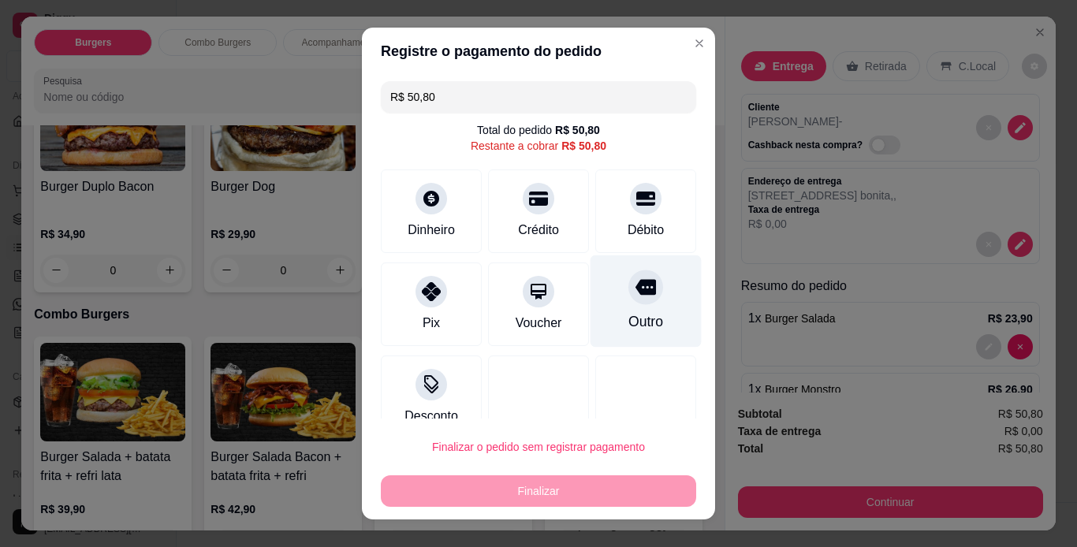
click at [629, 317] on div "Outro" at bounding box center [646, 322] width 35 height 21
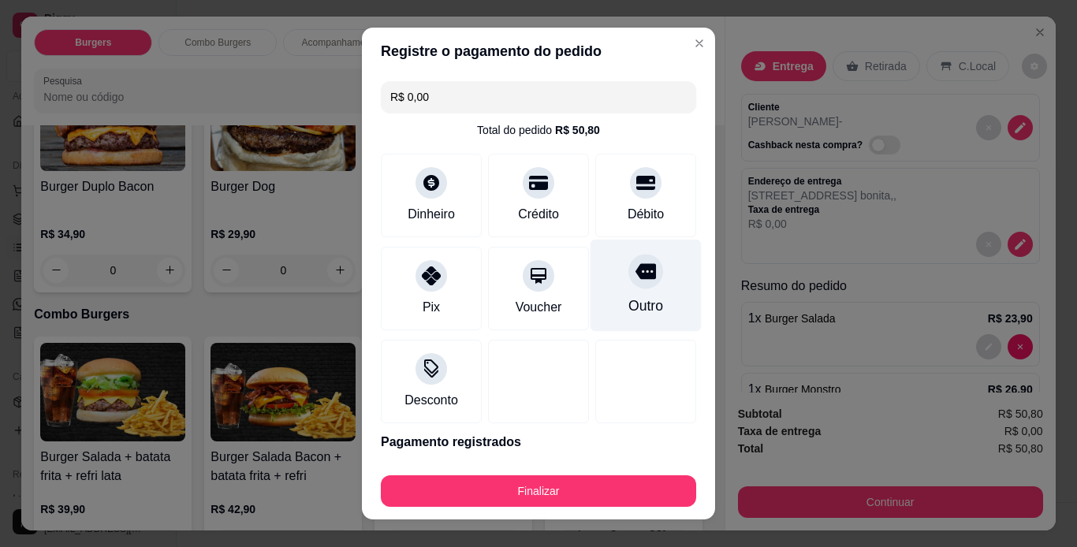
type input "R$ 0,00"
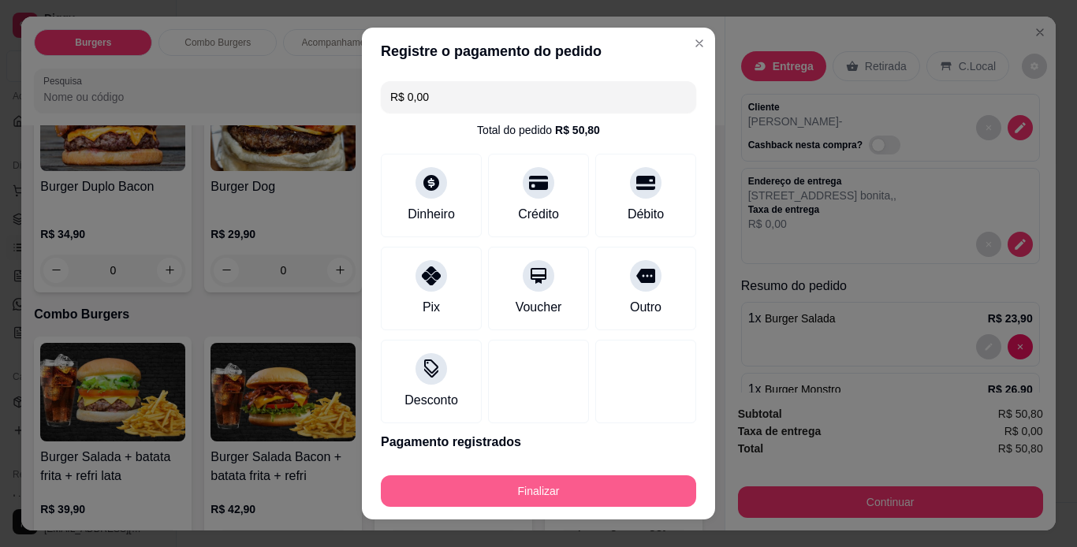
click at [621, 480] on button "Finalizar" at bounding box center [538, 492] width 315 height 32
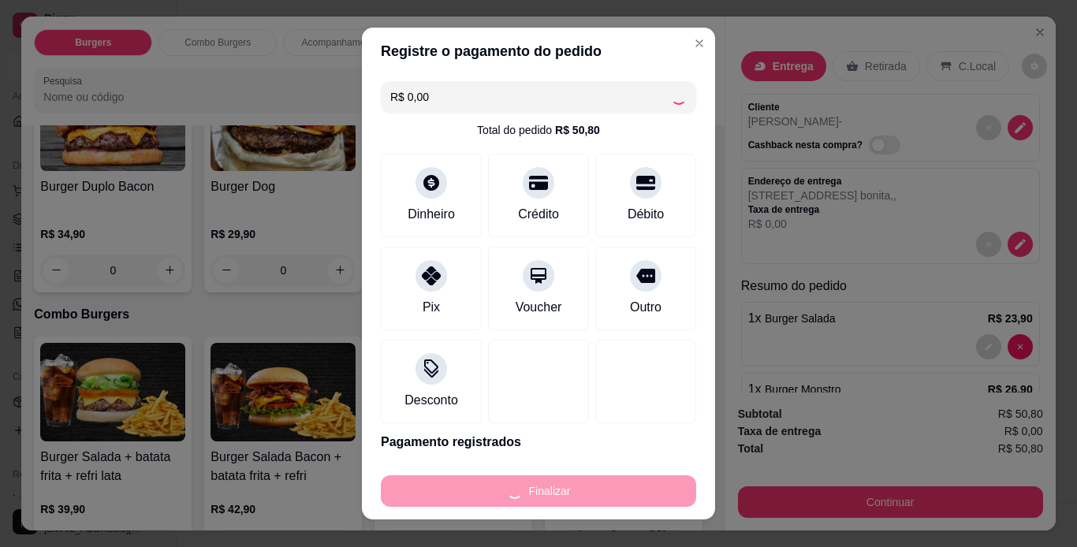
type input "0"
type input "-R$ 50,80"
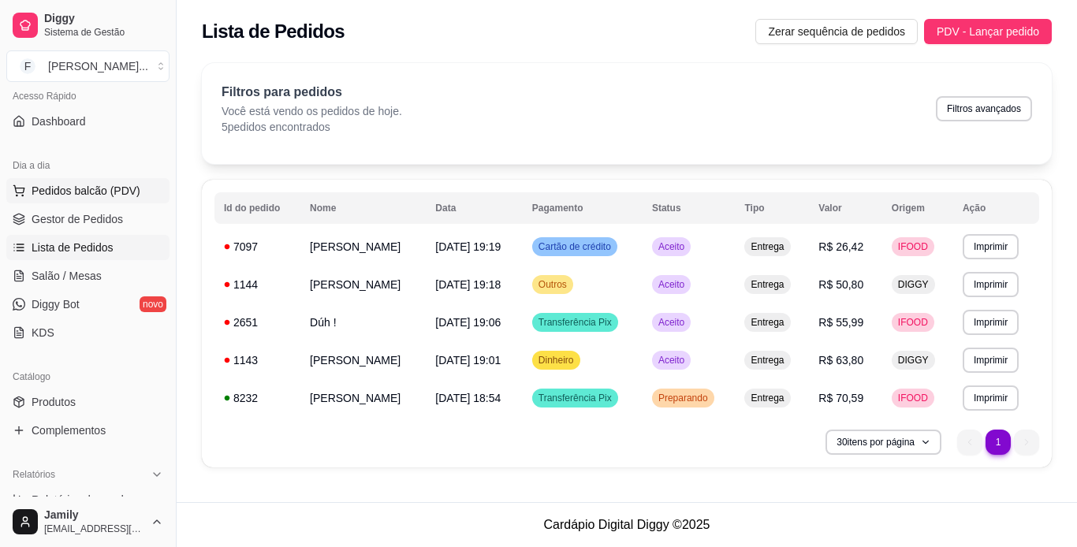
click at [111, 194] on span "Pedidos balcão (PDV)" at bounding box center [86, 191] width 109 height 16
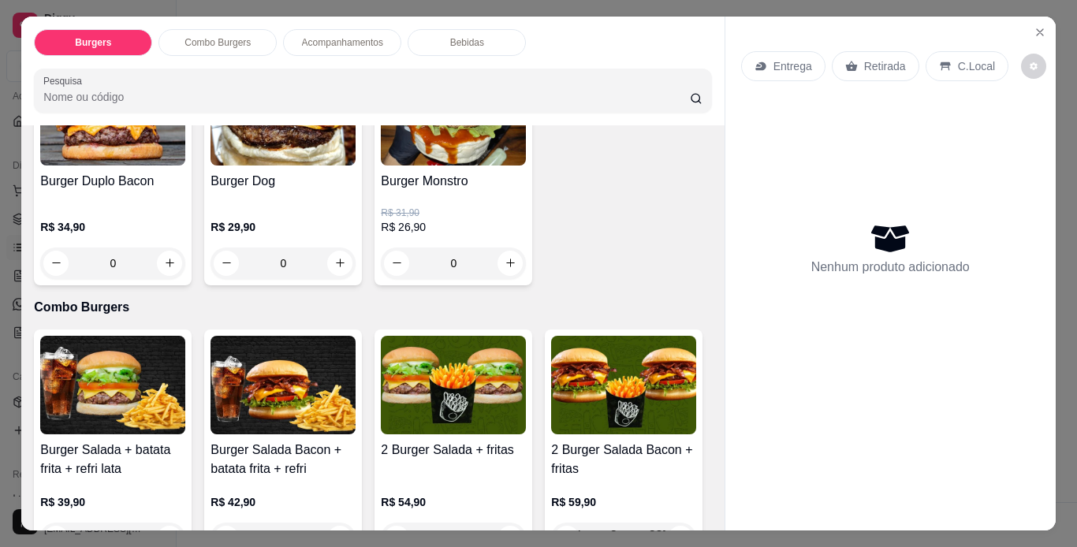
scroll to position [789, 0]
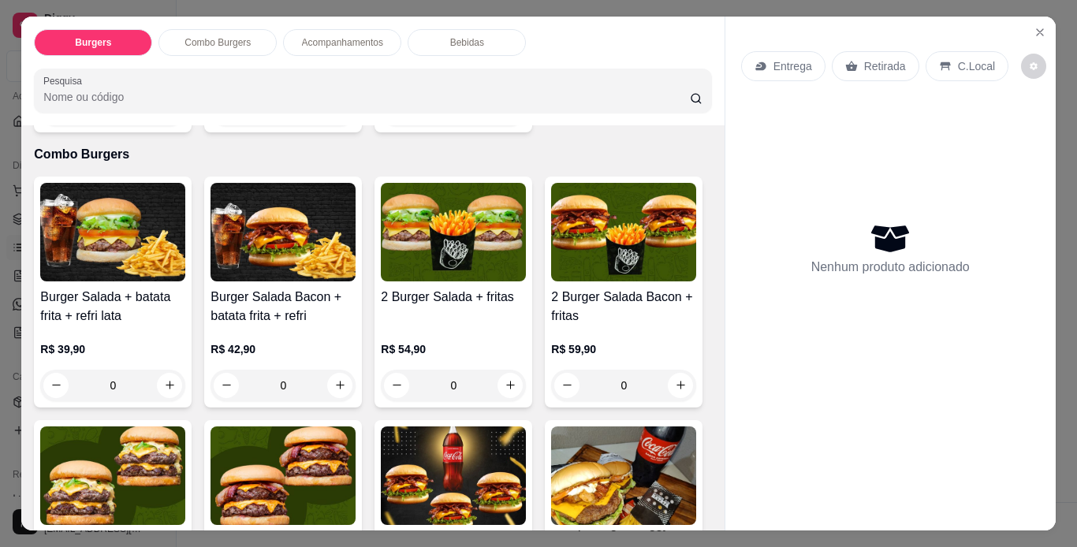
click at [381, 126] on div "0" at bounding box center [453, 111] width 145 height 32
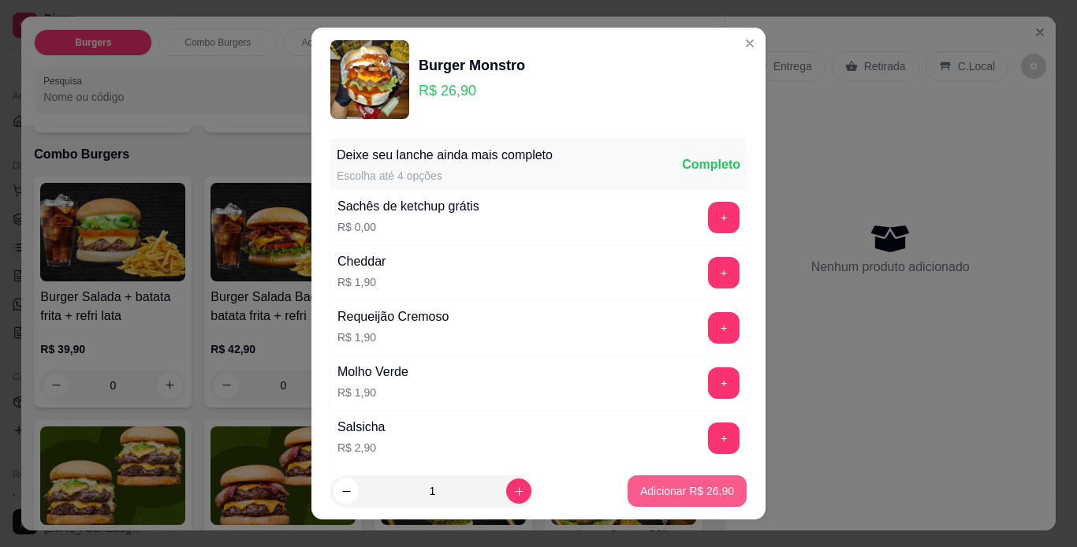
click at [670, 498] on p "Adicionar R$ 26,90" at bounding box center [687, 491] width 94 height 16
type input "1"
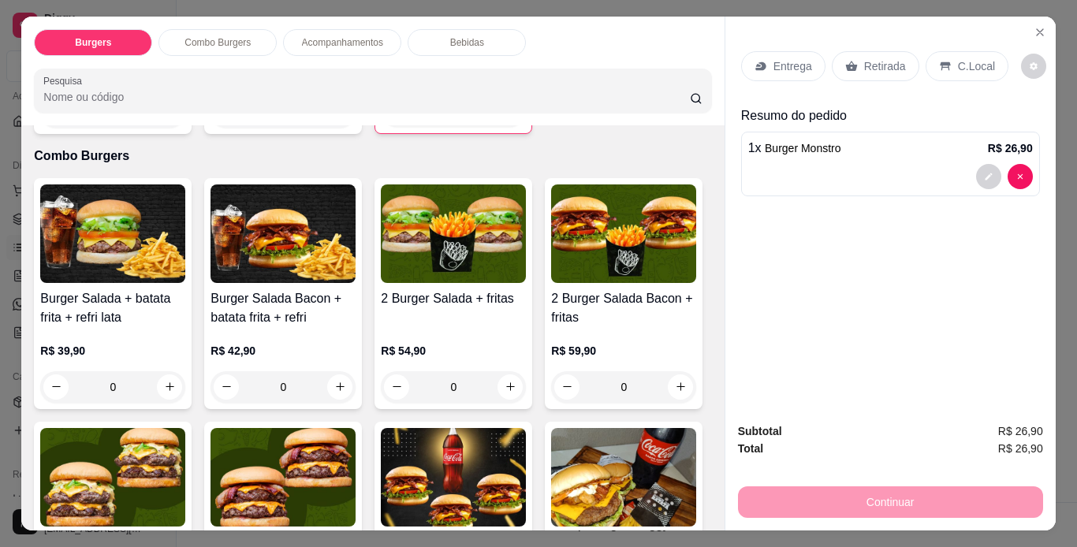
click at [800, 60] on p "Entrega" at bounding box center [793, 66] width 39 height 16
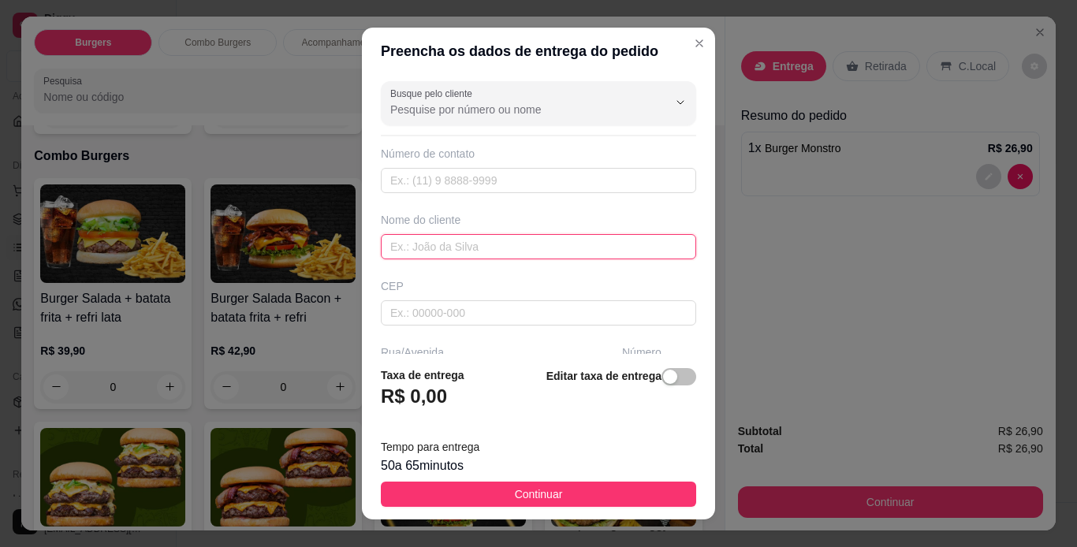
click at [501, 256] on input "text" at bounding box center [538, 246] width 315 height 25
paste input "[PERSON_NAME]"
type input "[PERSON_NAME]"
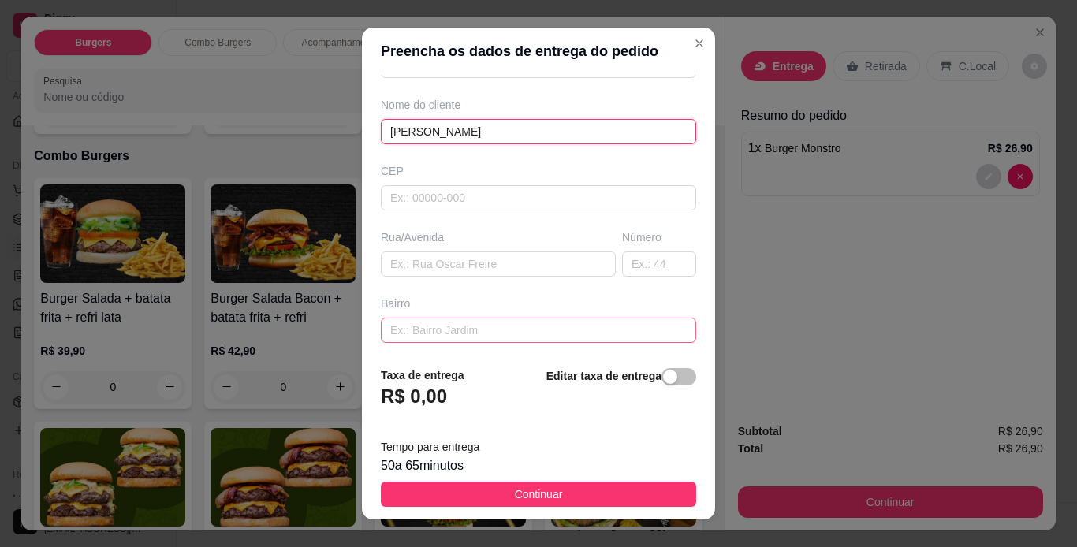
scroll to position [158, 0]
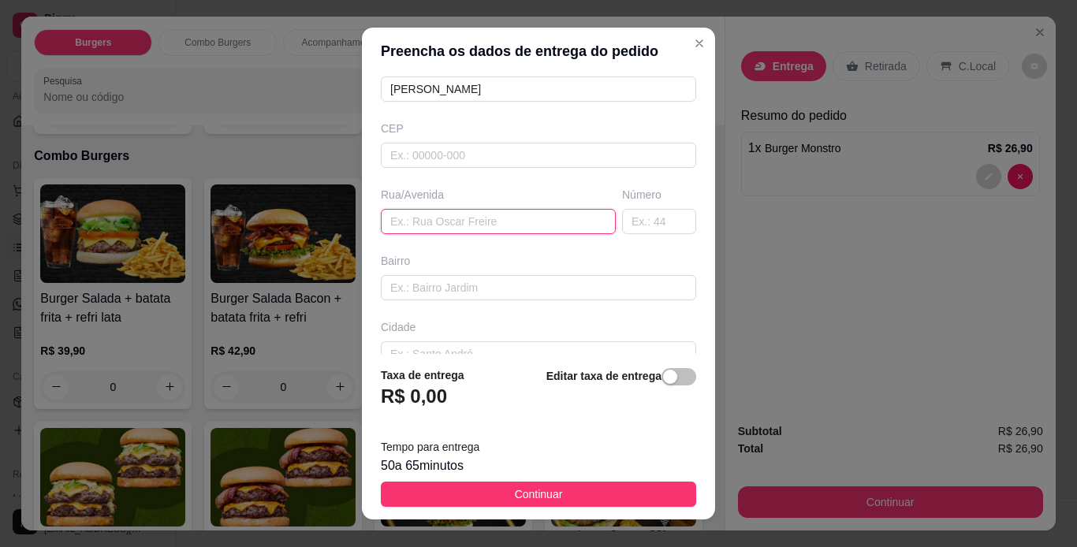
click at [474, 220] on input "text" at bounding box center [498, 221] width 235 height 25
paste input "Manda na [GEOGRAPHIC_DATA] 754 Centro"
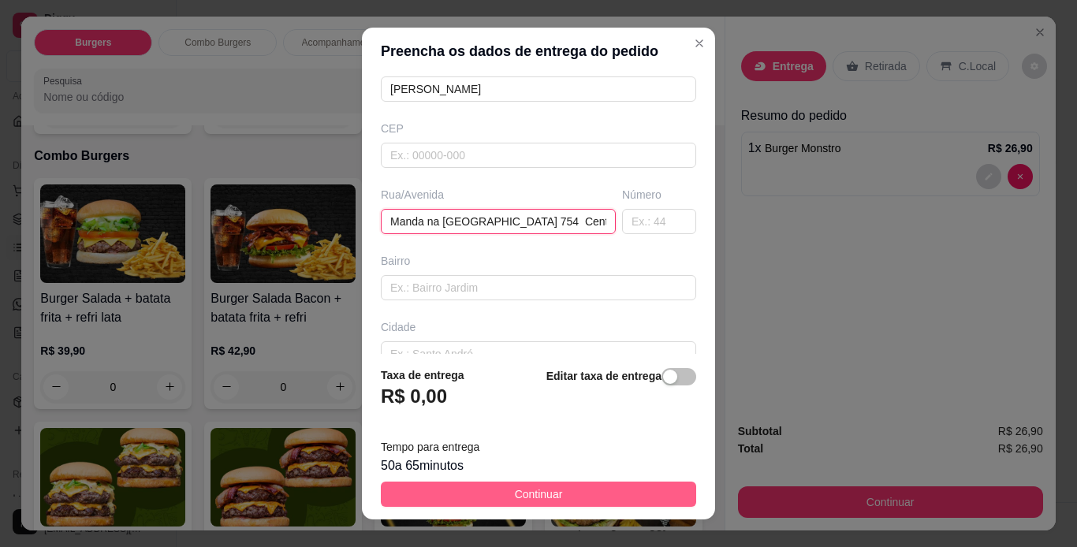
type input "Manda na [GEOGRAPHIC_DATA] 754 Centro"
click at [567, 497] on button "Continuar" at bounding box center [538, 494] width 315 height 25
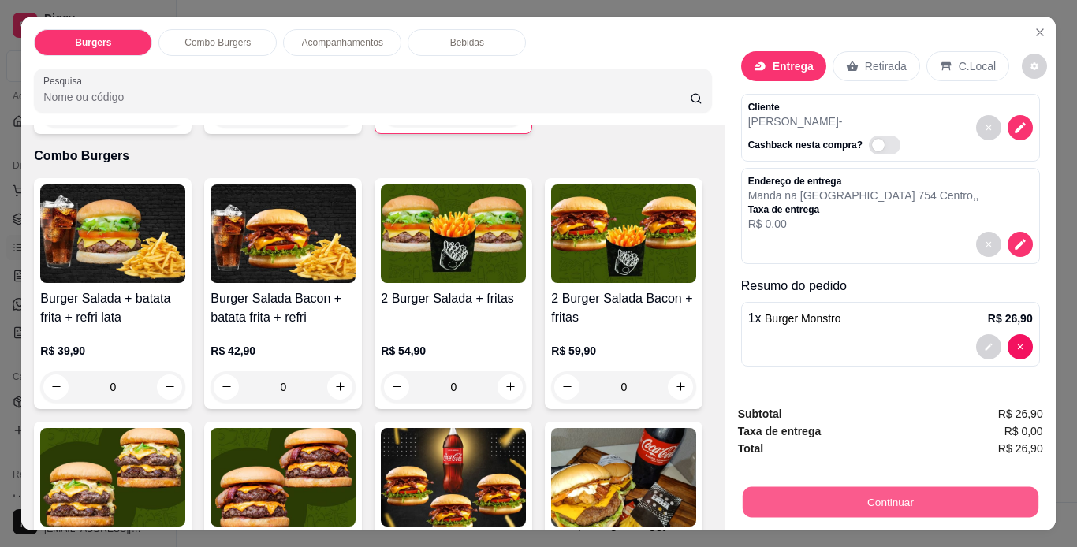
click at [812, 500] on button "Continuar" at bounding box center [890, 502] width 296 height 31
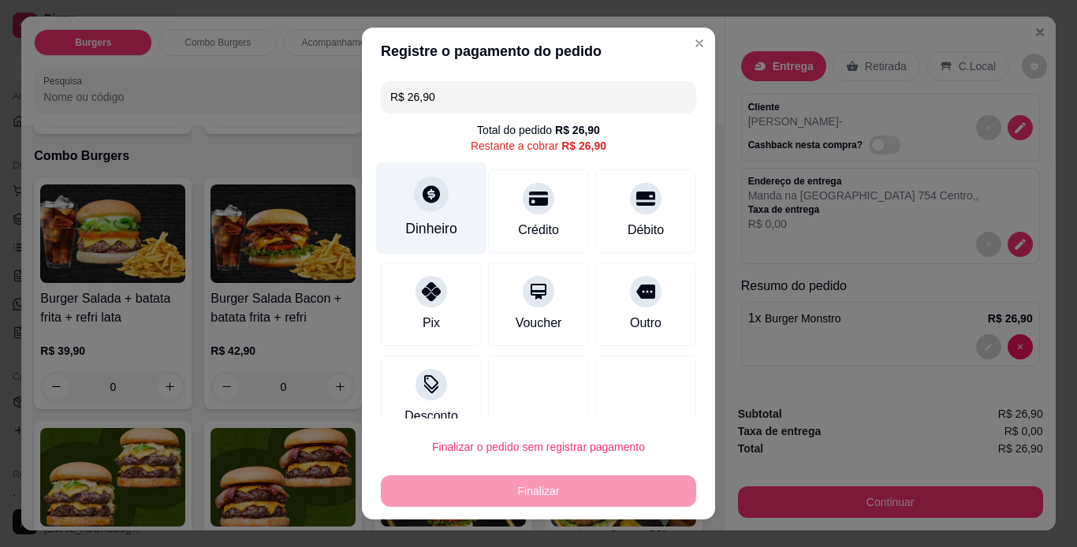
click at [454, 226] on div "Dinheiro" at bounding box center [431, 208] width 111 height 92
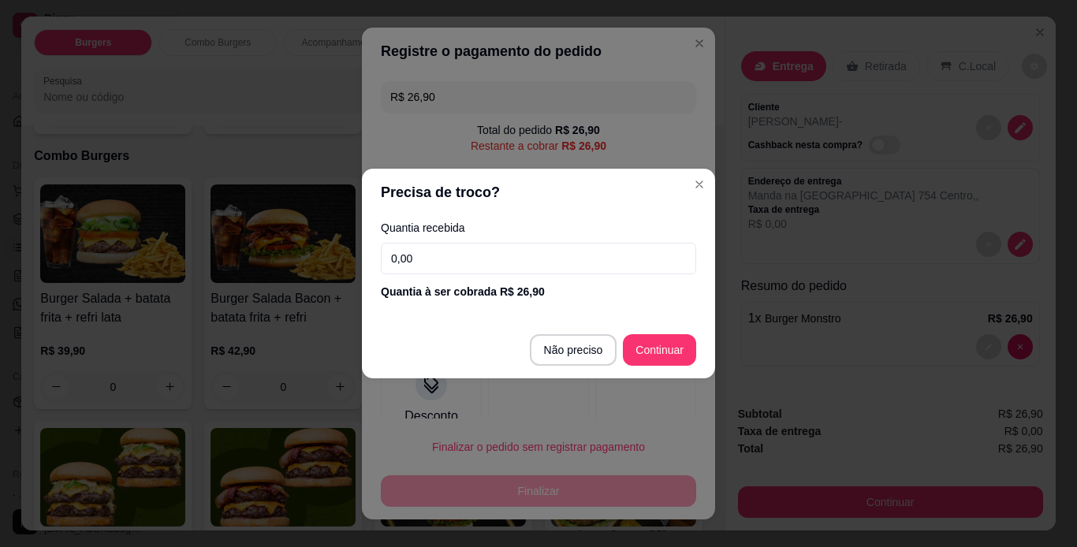
click at [464, 261] on input "0,00" at bounding box center [538, 259] width 315 height 32
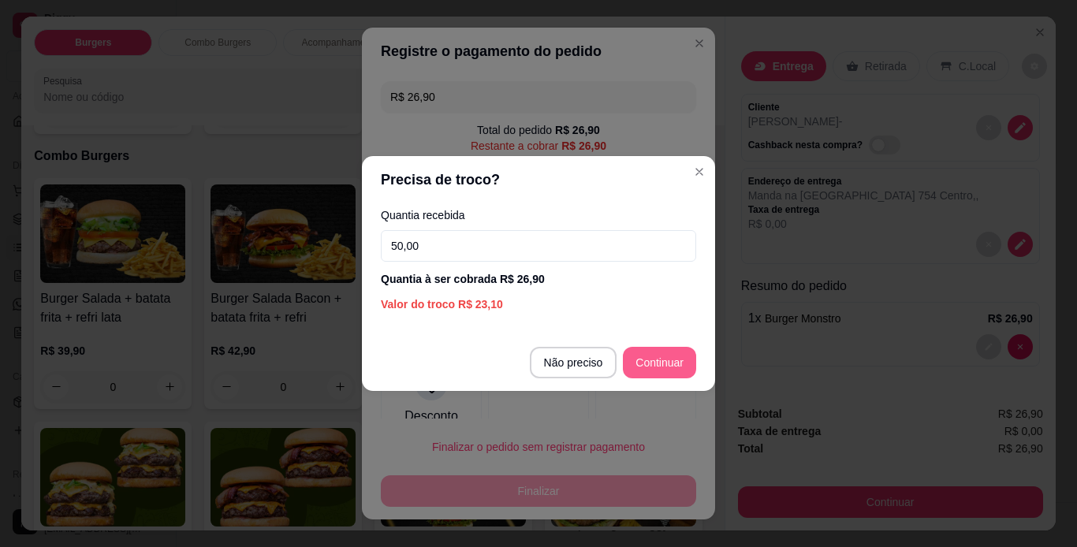
type input "50,00"
type input "R$ 0,00"
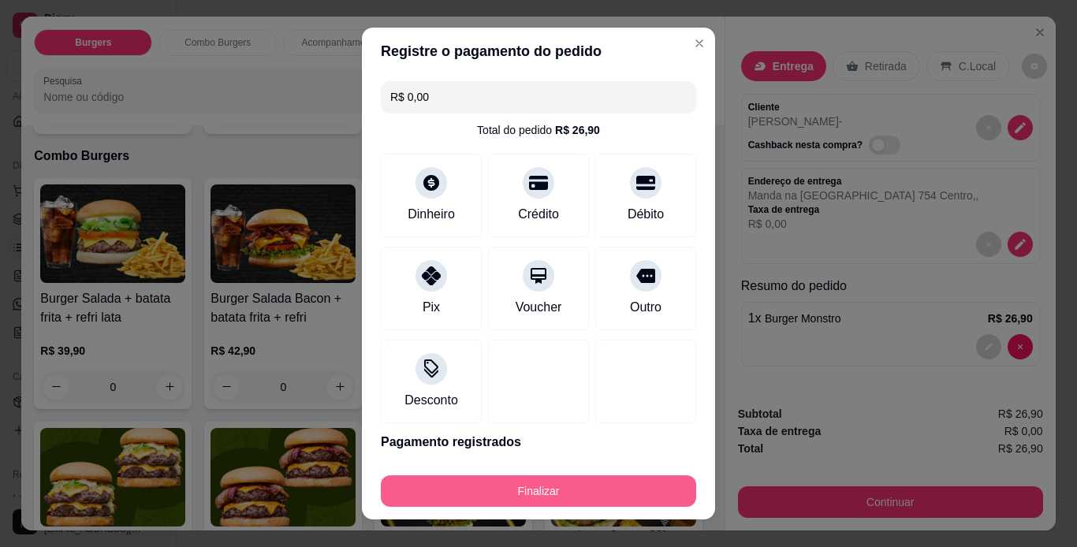
click at [596, 491] on button "Finalizar" at bounding box center [538, 492] width 315 height 32
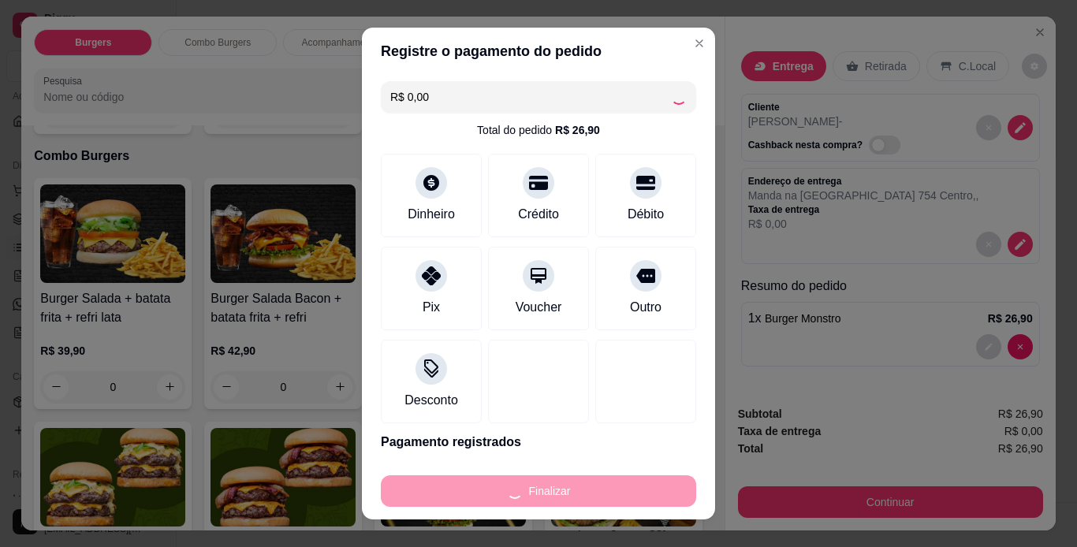
type input "0"
type input "-R$ 26,90"
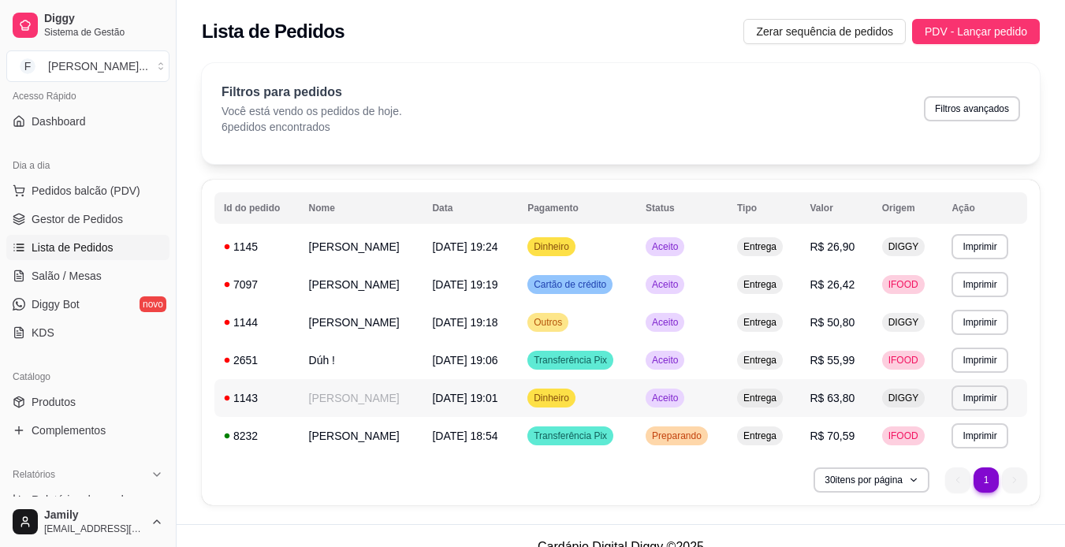
click at [498, 396] on span "[DATE] 19:01" at bounding box center [464, 398] width 65 height 13
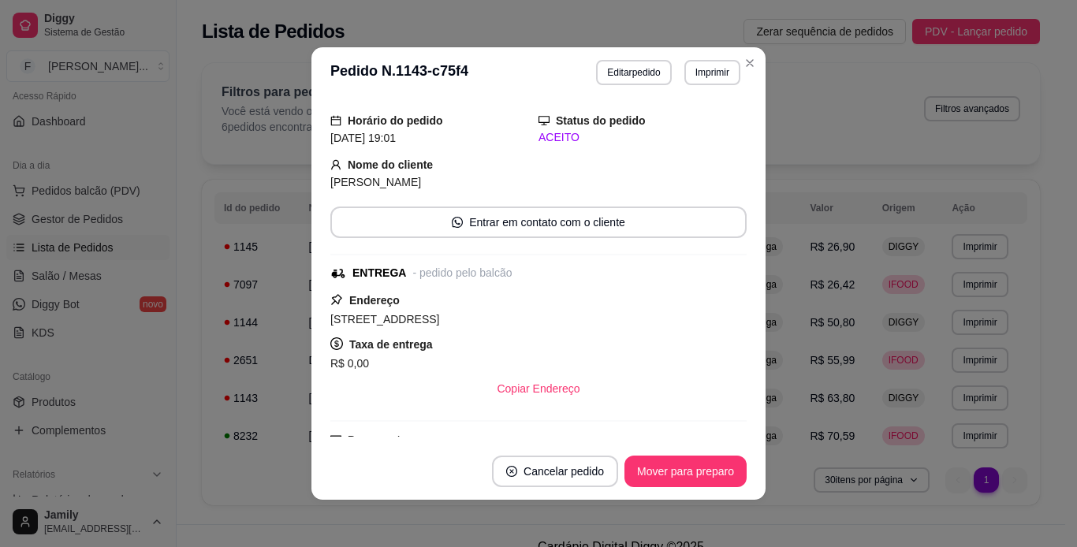
scroll to position [158, 0]
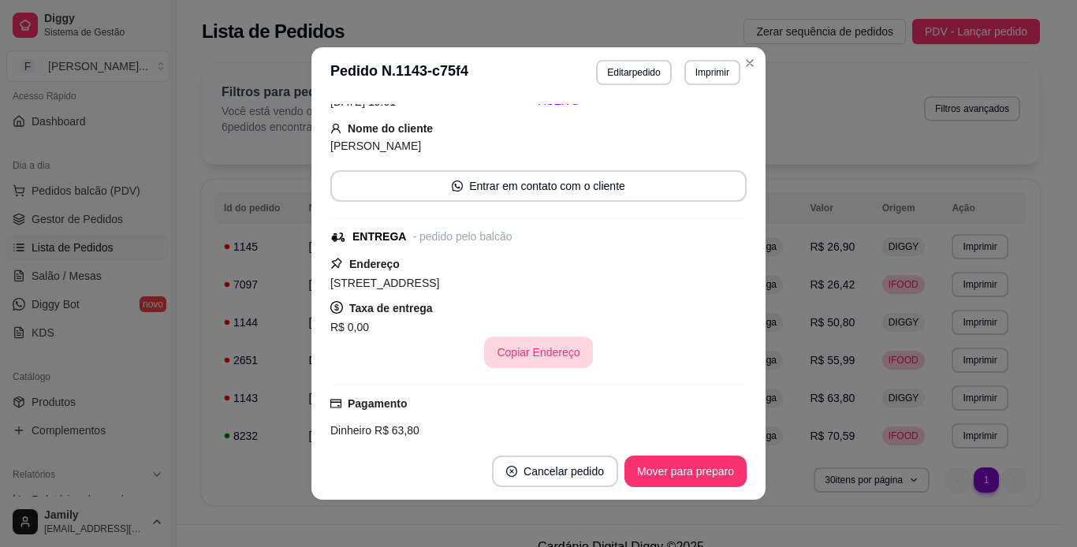
click at [538, 359] on button "Copiar Endereço" at bounding box center [538, 353] width 108 height 32
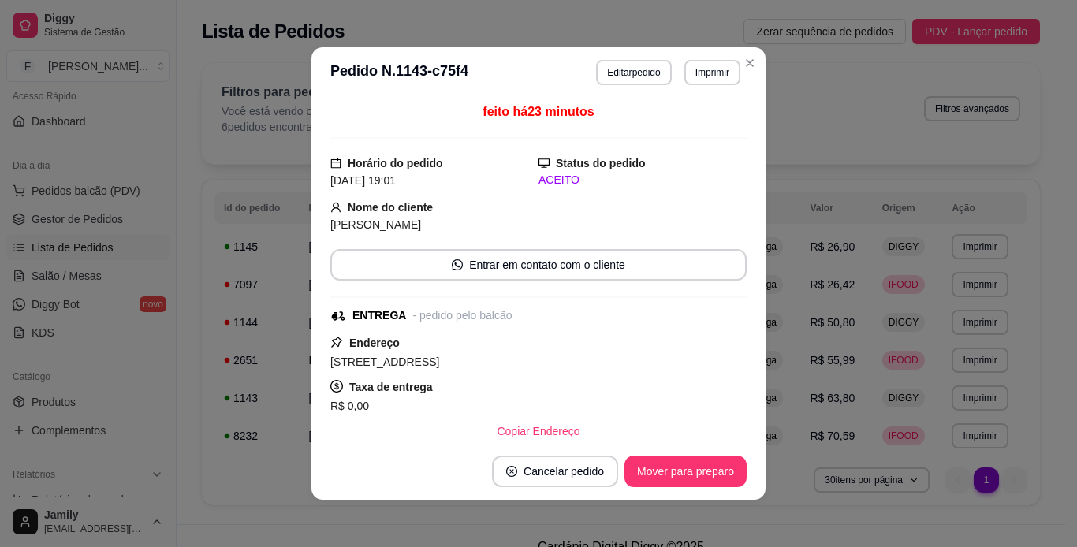
scroll to position [80, 0]
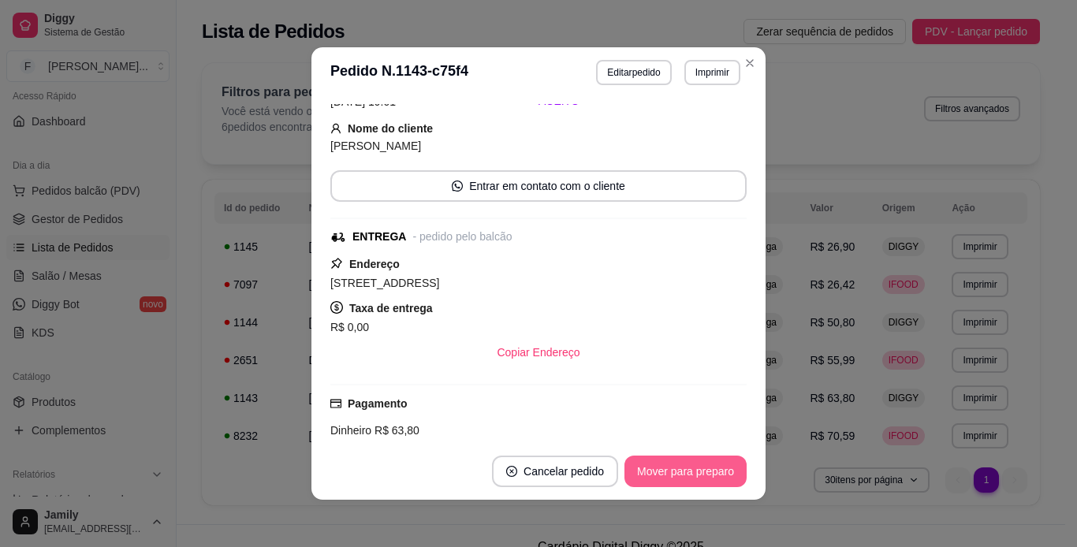
click at [713, 463] on button "Mover para preparo" at bounding box center [686, 472] width 122 height 32
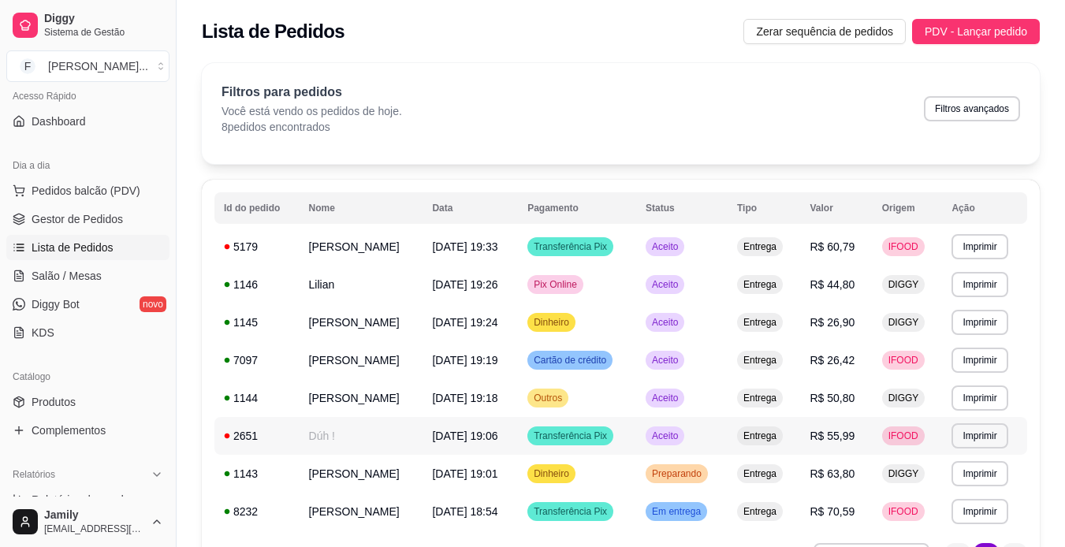
click at [728, 431] on td "Aceito" at bounding box center [681, 436] width 91 height 38
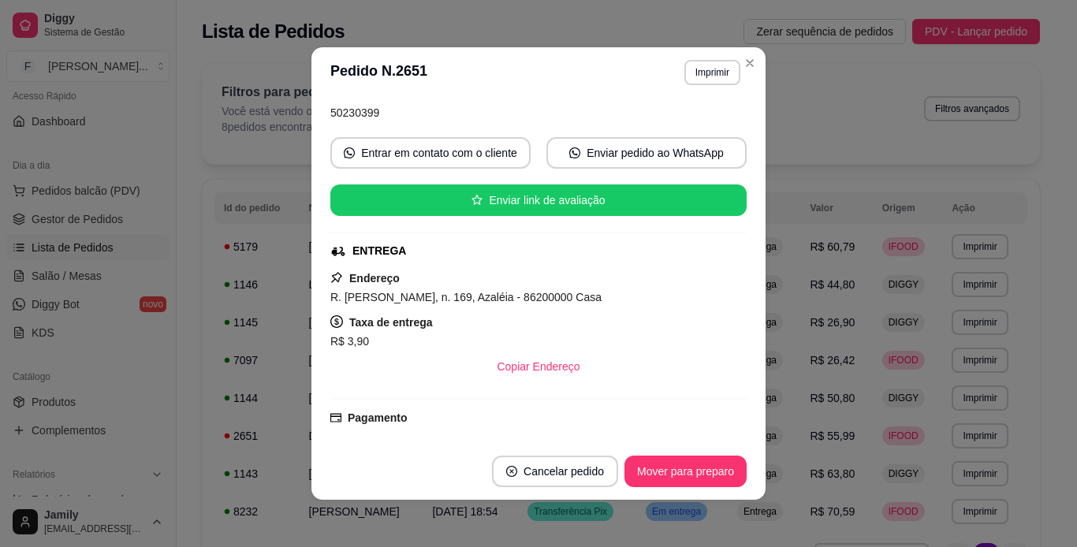
scroll to position [158, 0]
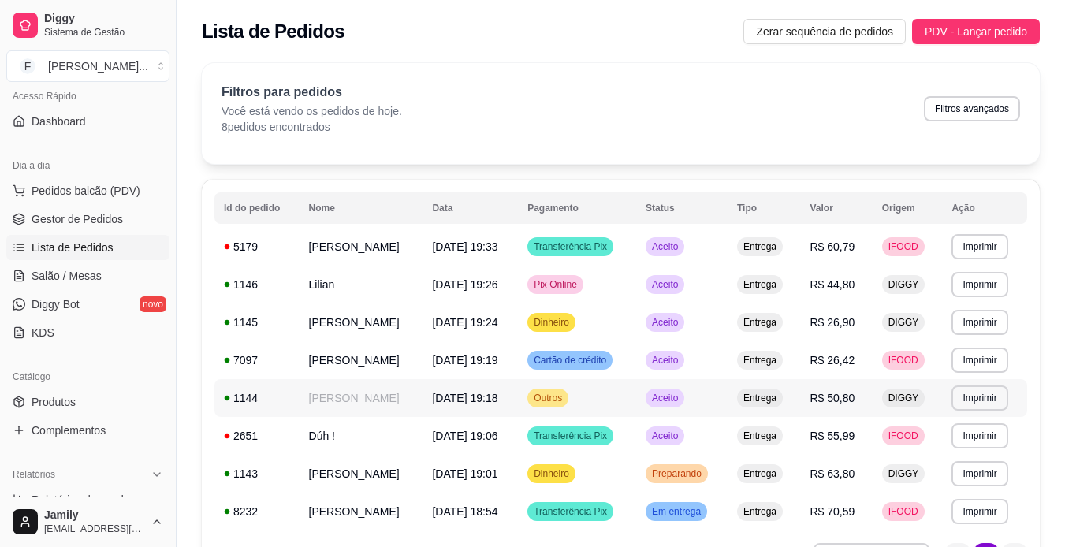
click at [728, 405] on td "Aceito" at bounding box center [681, 398] width 91 height 38
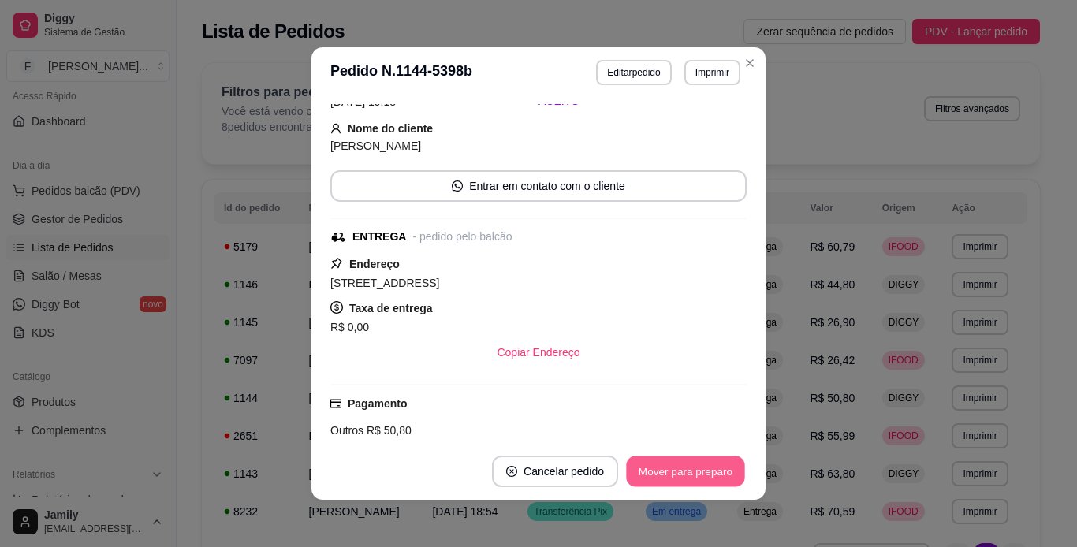
click at [696, 474] on button "Mover para preparo" at bounding box center [685, 472] width 118 height 31
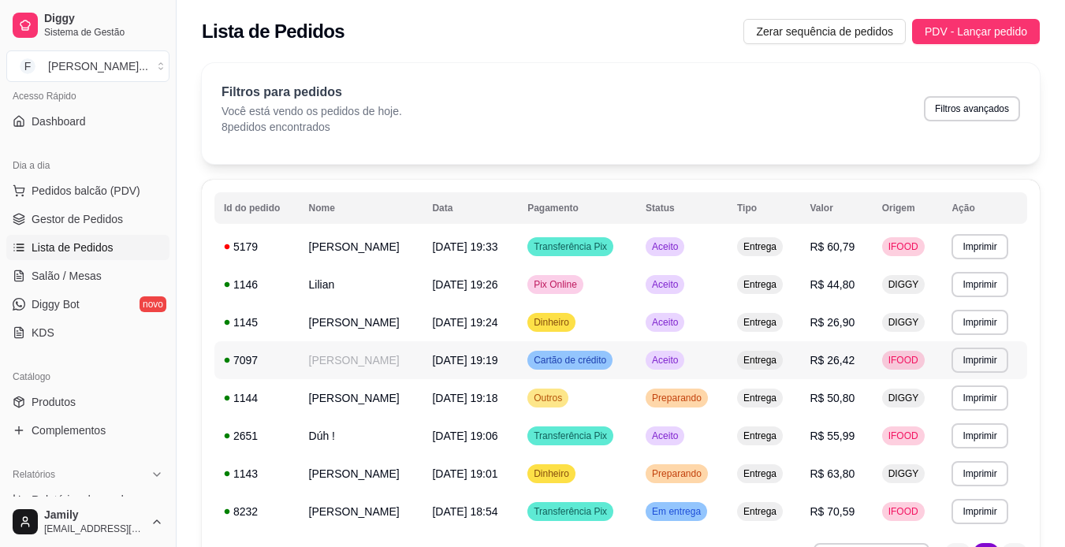
click at [751, 355] on td "Entrega" at bounding box center [764, 360] width 73 height 38
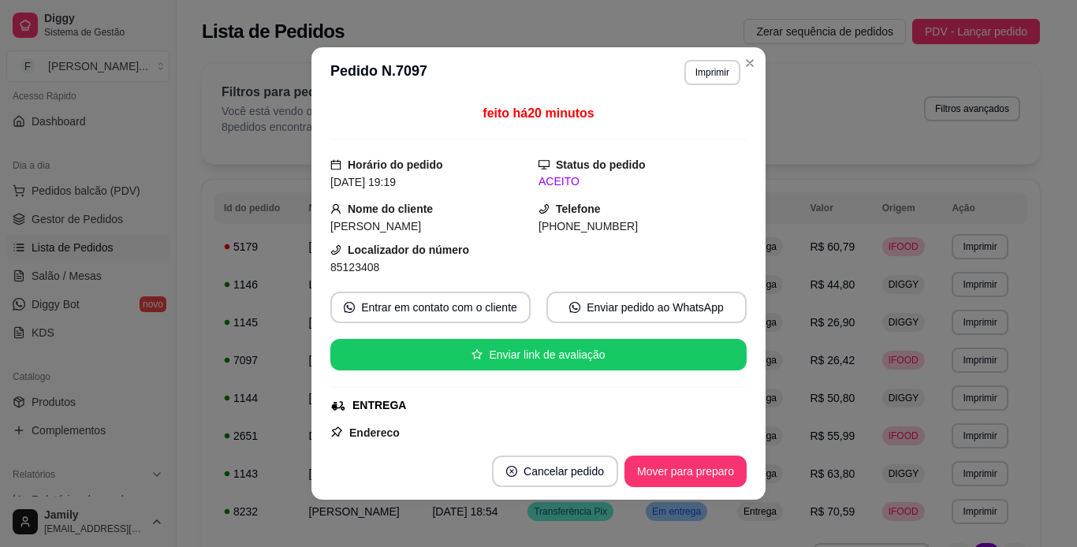
scroll to position [79, 0]
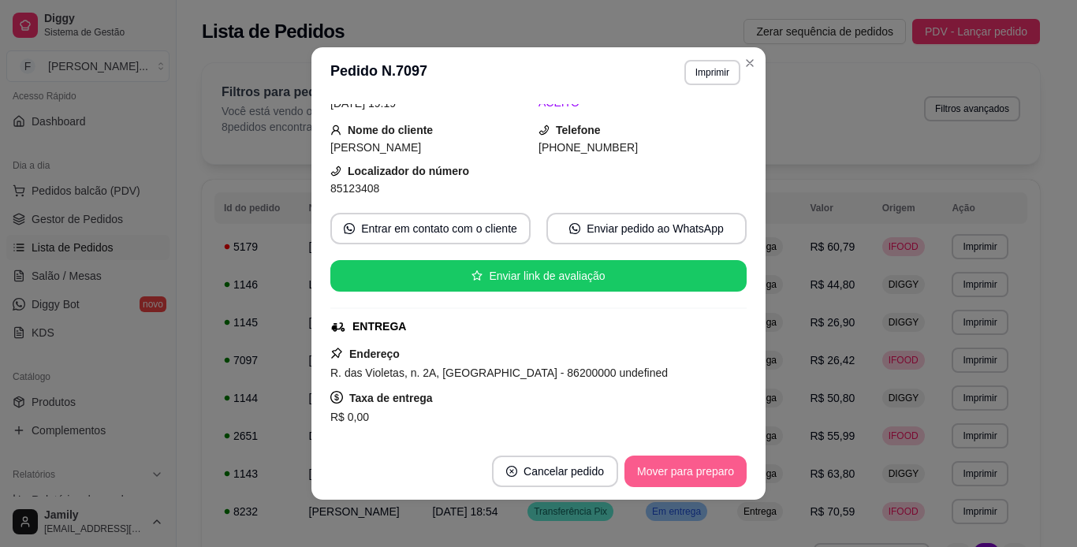
click at [688, 464] on button "Mover para preparo" at bounding box center [686, 472] width 122 height 32
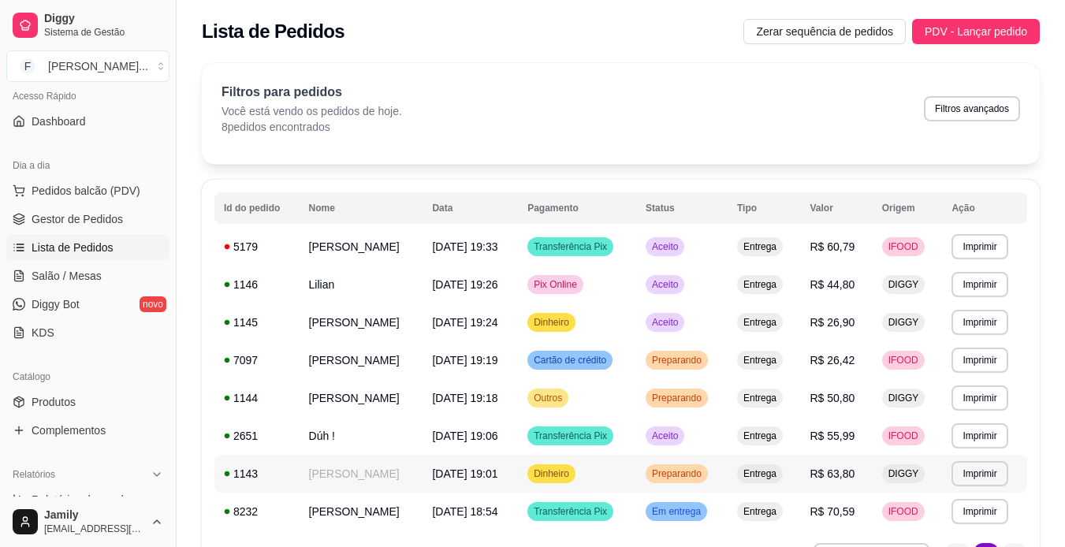
click at [728, 472] on td "Preparando" at bounding box center [681, 474] width 91 height 38
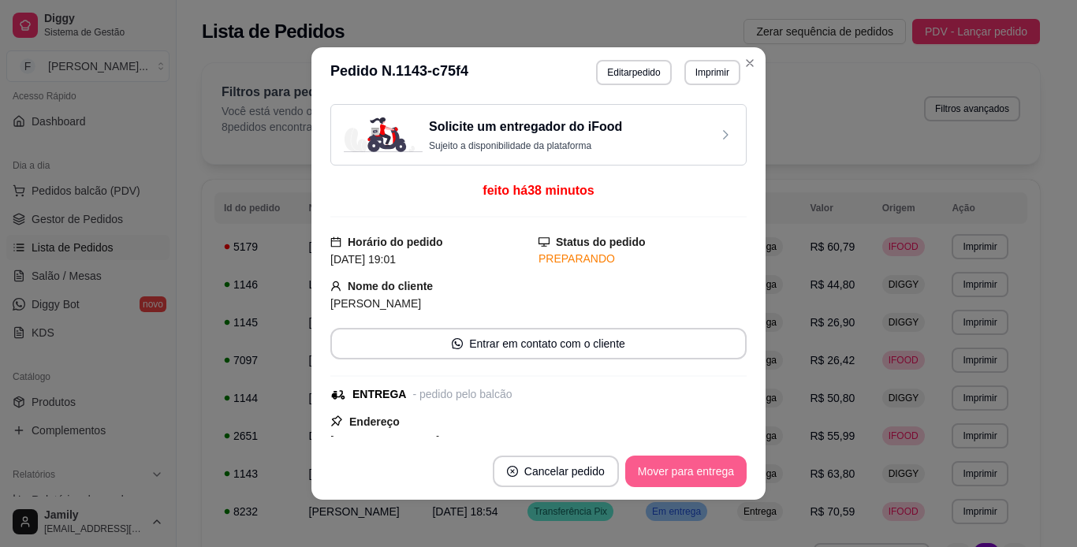
click at [697, 479] on button "Mover para entrega" at bounding box center [685, 472] width 121 height 32
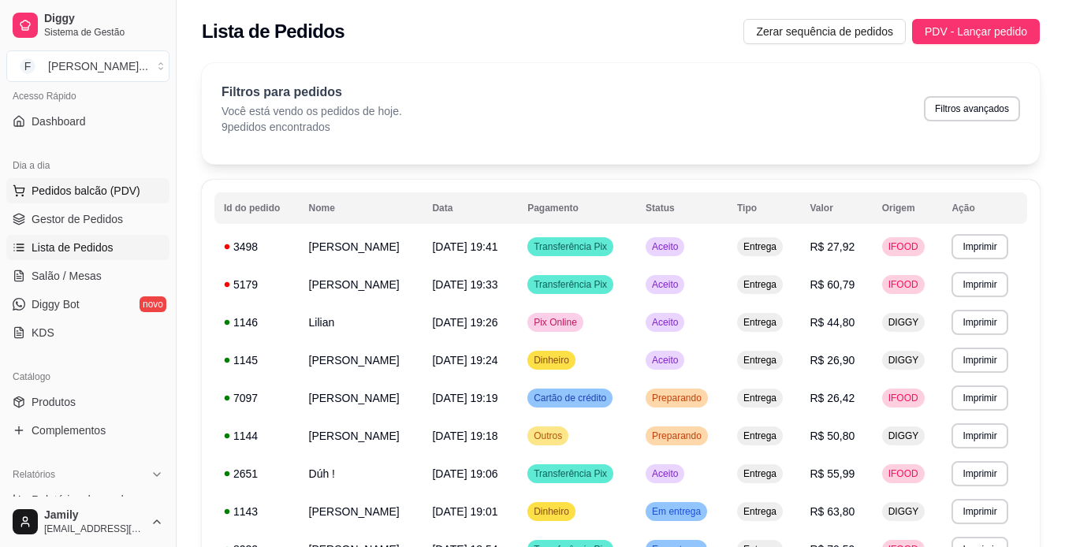
click at [77, 200] on button "Pedidos balcão (PDV)" at bounding box center [87, 190] width 163 height 25
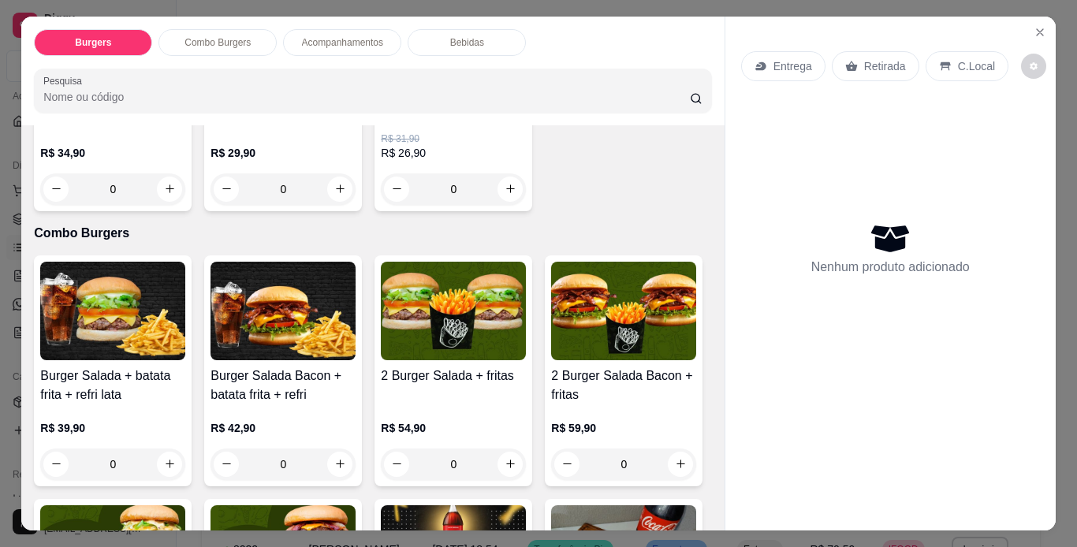
scroll to position [789, 0]
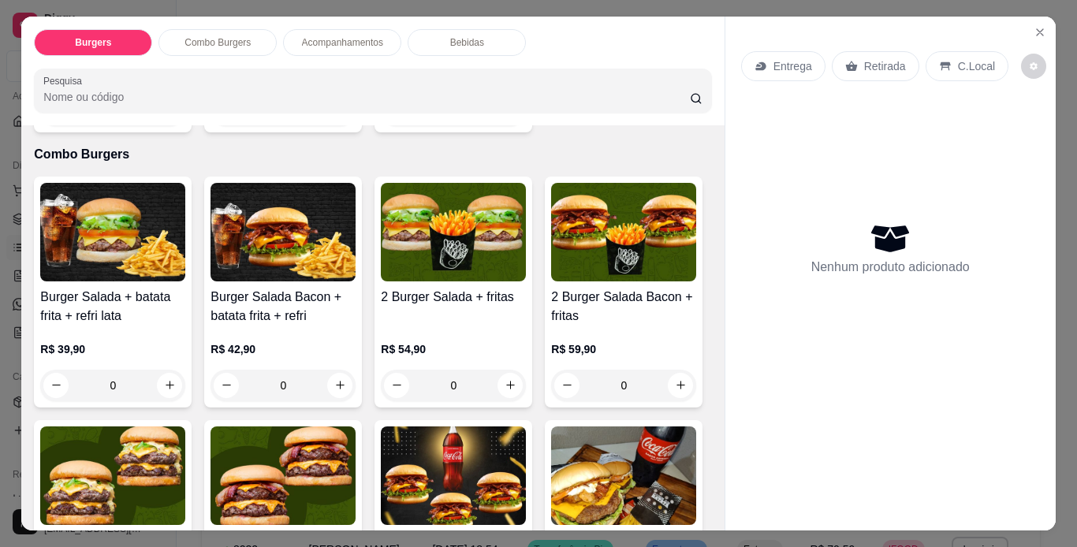
click at [381, 126] on div "0" at bounding box center [453, 111] width 145 height 32
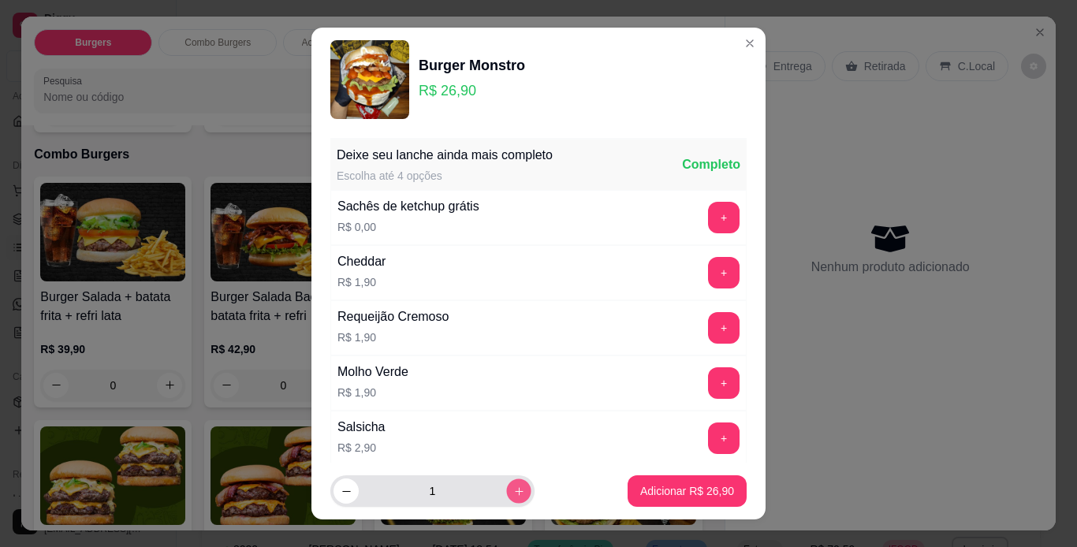
click at [513, 490] on icon "increase-product-quantity" at bounding box center [519, 492] width 12 height 12
type input "2"
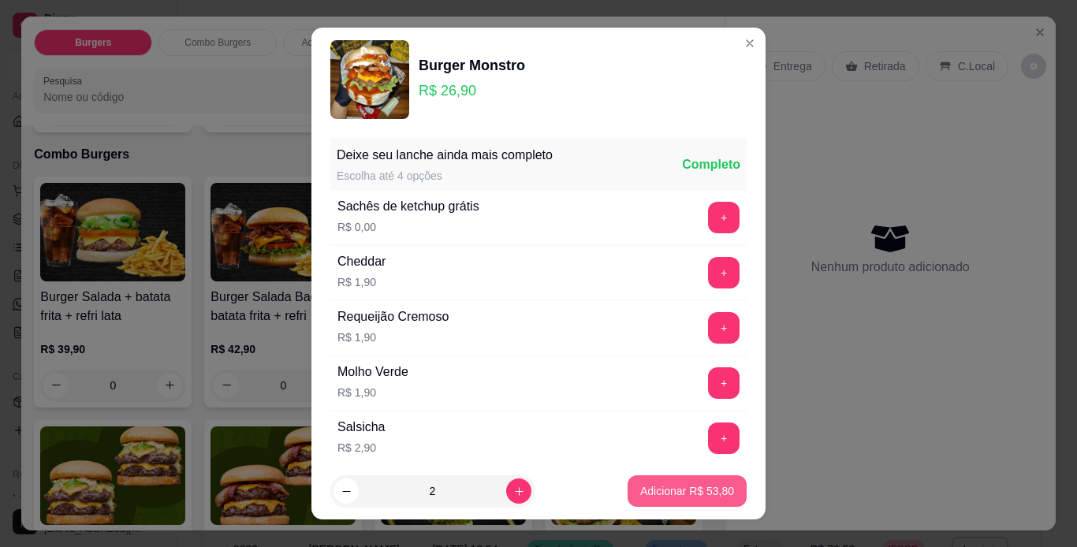
click at [658, 494] on p "Adicionar R$ 53,80" at bounding box center [687, 491] width 94 height 16
type input "2"
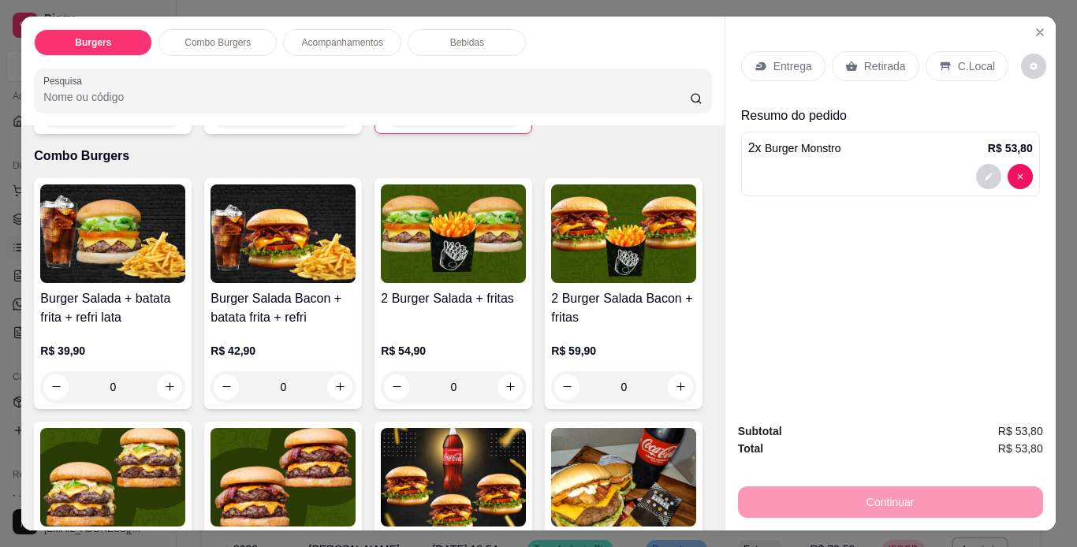
click at [774, 62] on p "Entrega" at bounding box center [793, 66] width 39 height 16
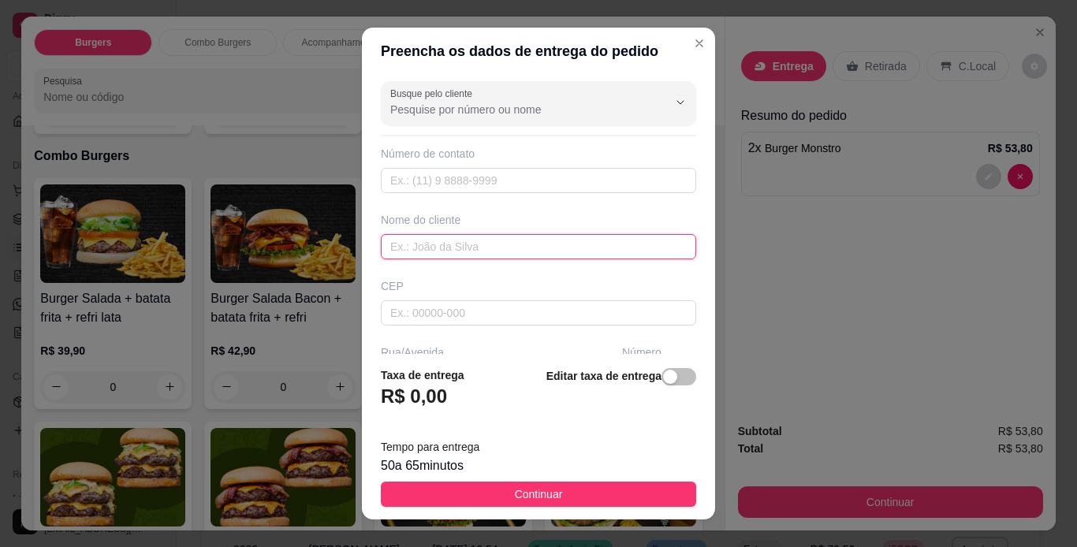
click at [574, 234] on input "text" at bounding box center [538, 246] width 315 height 25
drag, startPoint x: 529, startPoint y: 247, endPoint x: 529, endPoint y: 256, distance: 9.5
paste input "[PERSON_NAME]"
type input "[PERSON_NAME]"
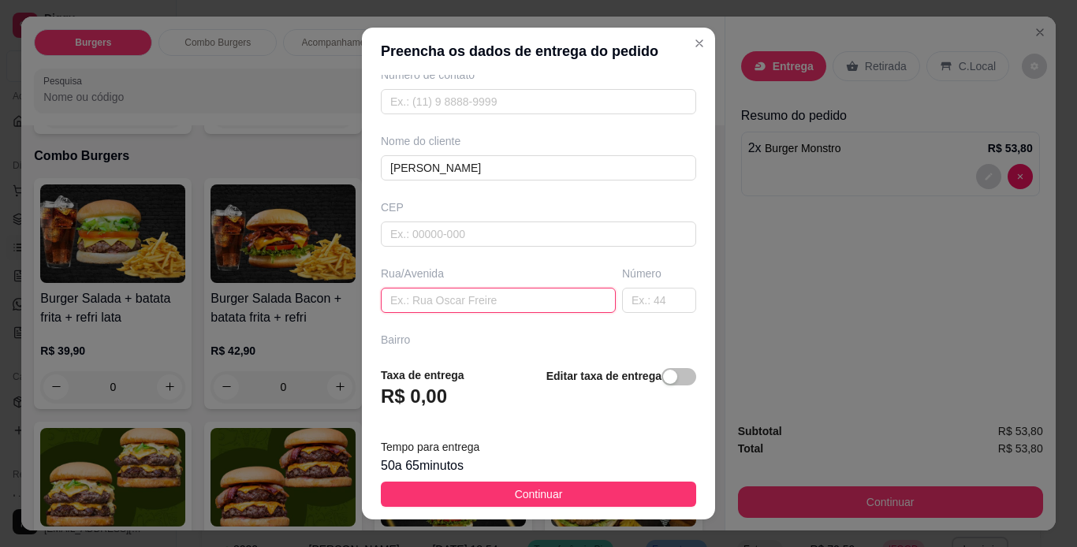
click at [492, 291] on input "text" at bounding box center [498, 300] width 235 height 25
paste input "[STREET_ADDRESS][PERSON_NAME]"
paste input "Terra bonita"
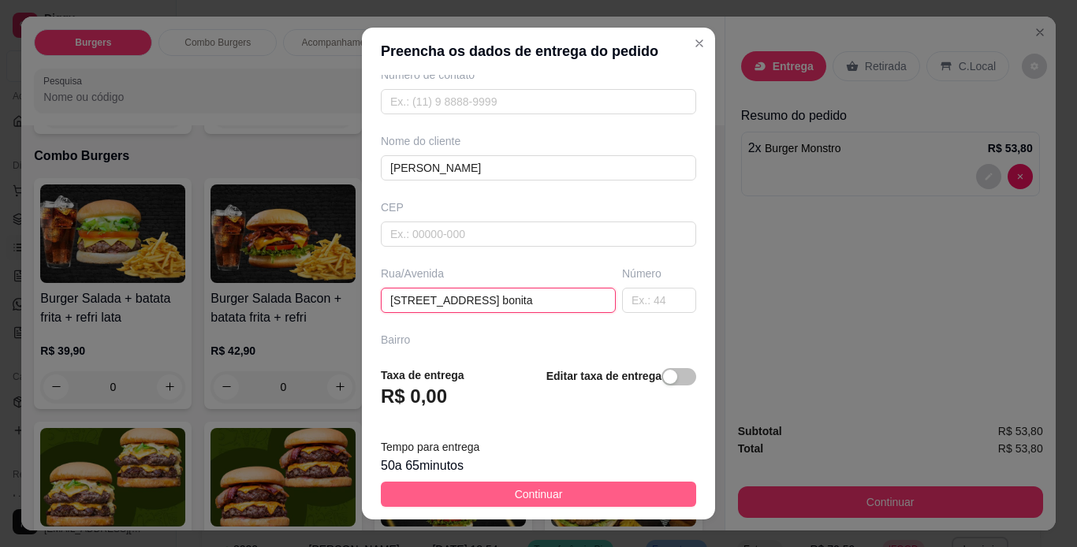
type input "[STREET_ADDRESS] bonita"
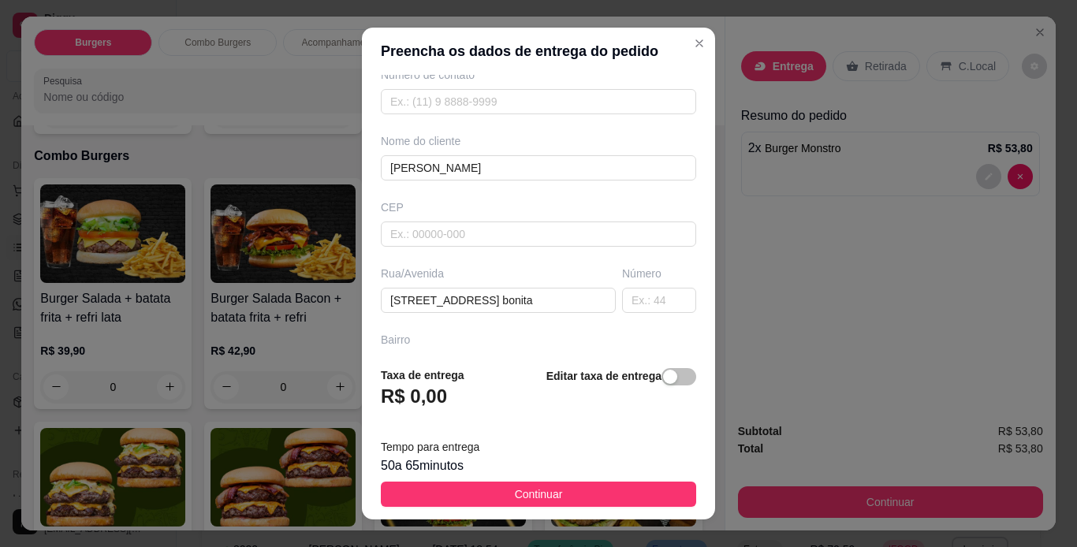
click at [636, 506] on button "Continuar" at bounding box center [538, 494] width 315 height 25
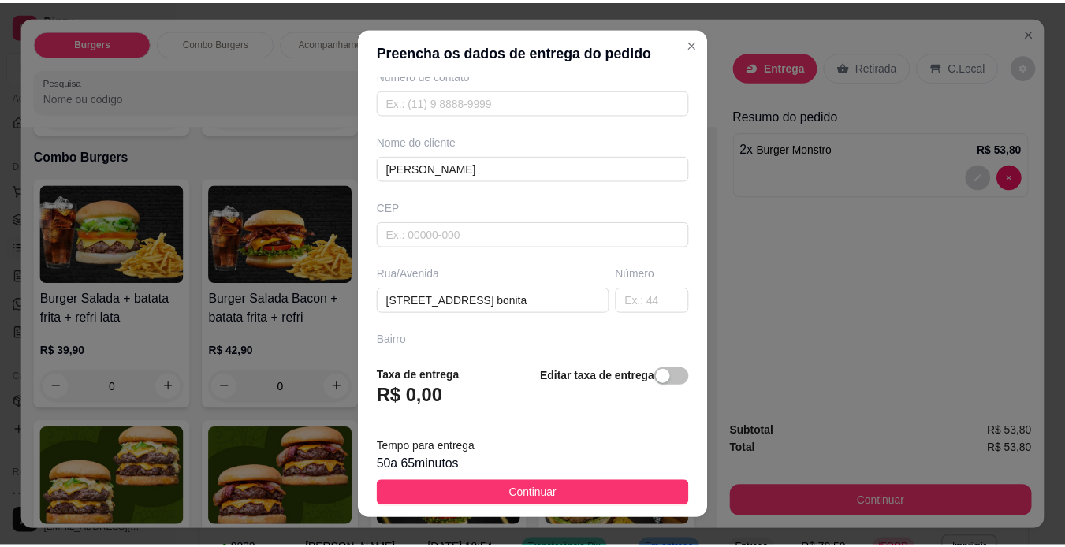
scroll to position [0, 0]
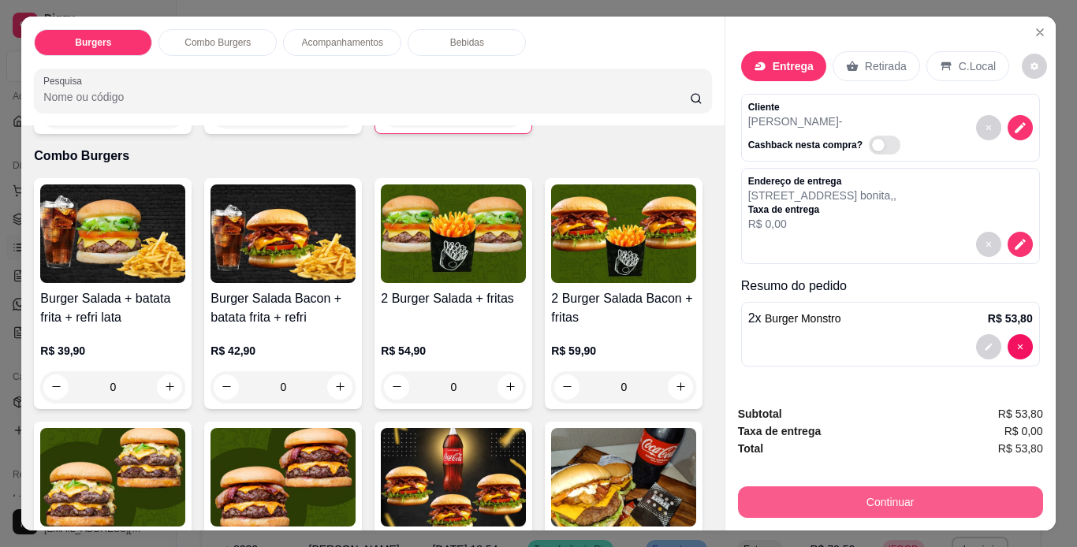
click at [803, 488] on button "Continuar" at bounding box center [890, 503] width 305 height 32
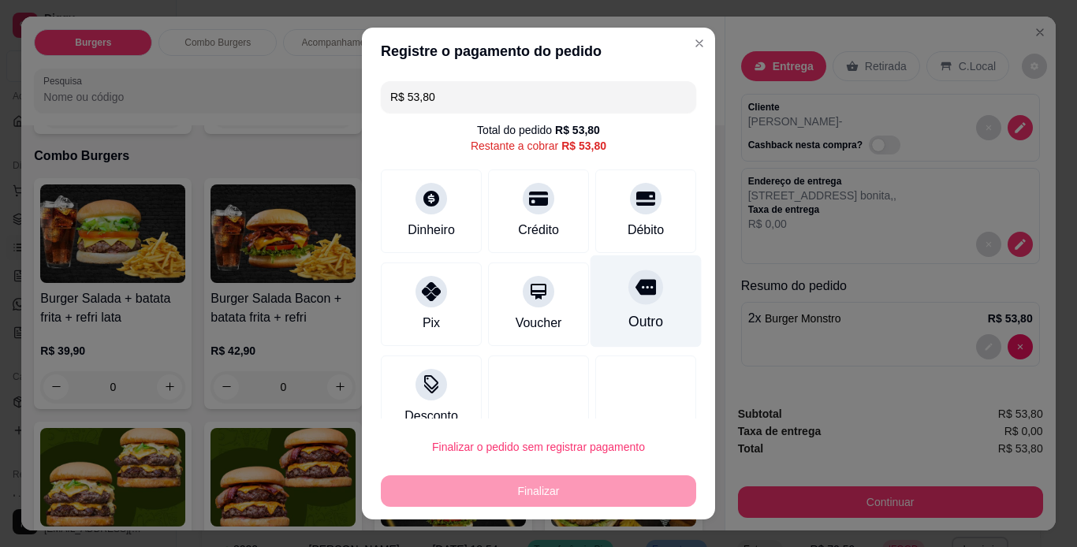
click at [640, 304] on div "Outro" at bounding box center [646, 301] width 111 height 92
type input "R$ 0,00"
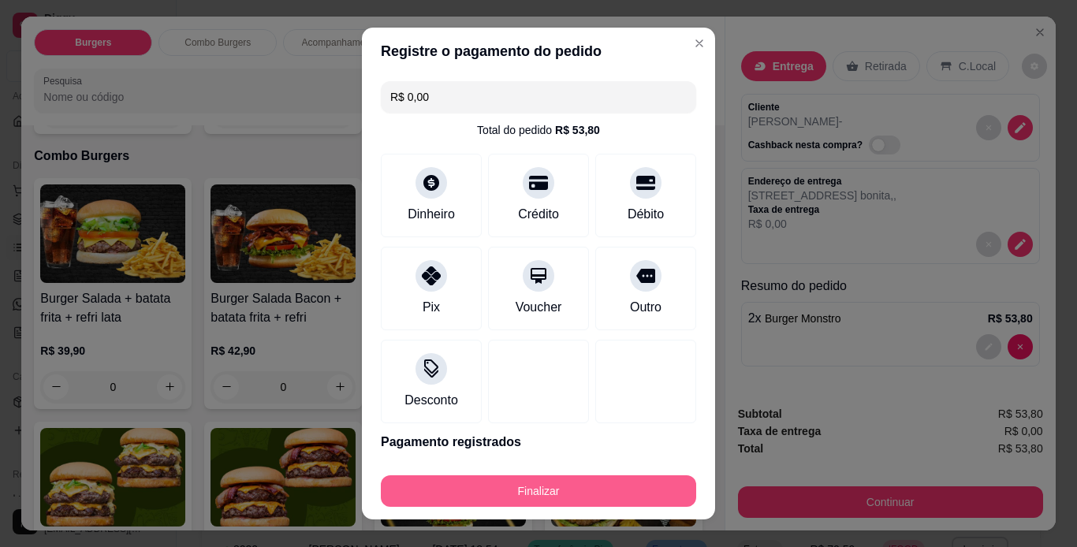
click at [611, 488] on button "Finalizar" at bounding box center [538, 492] width 315 height 32
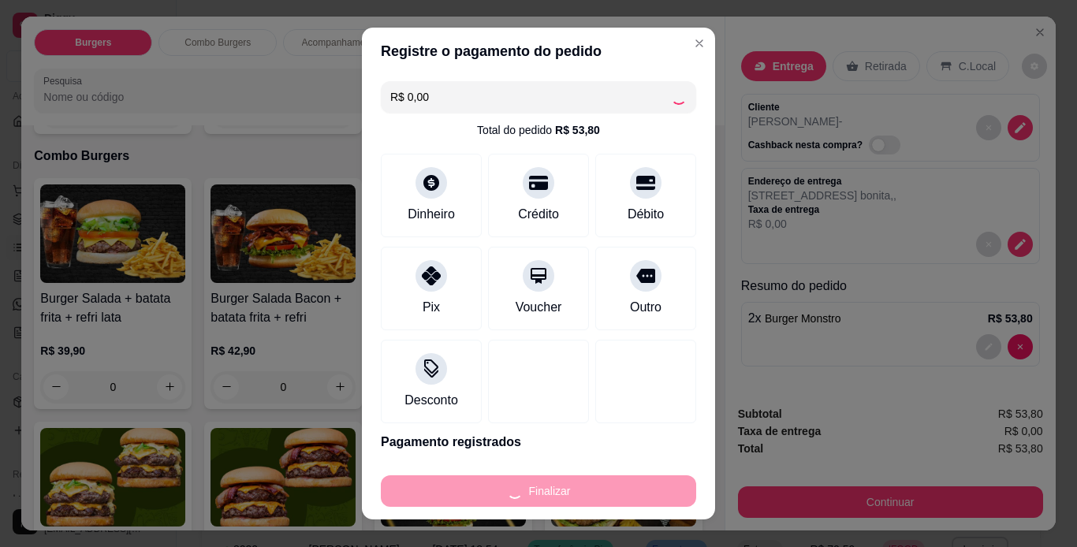
type input "0"
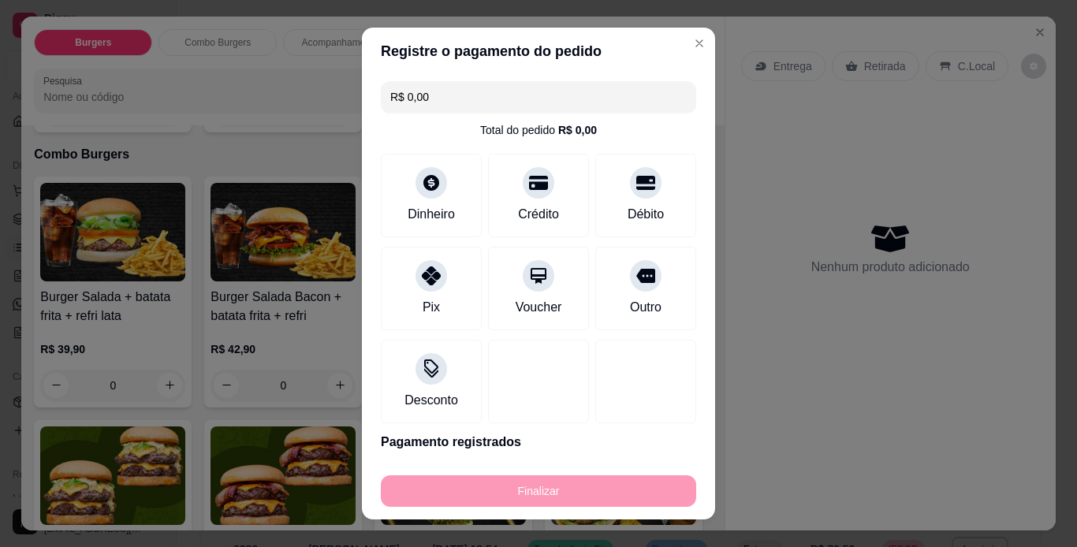
type input "-R$ 53,80"
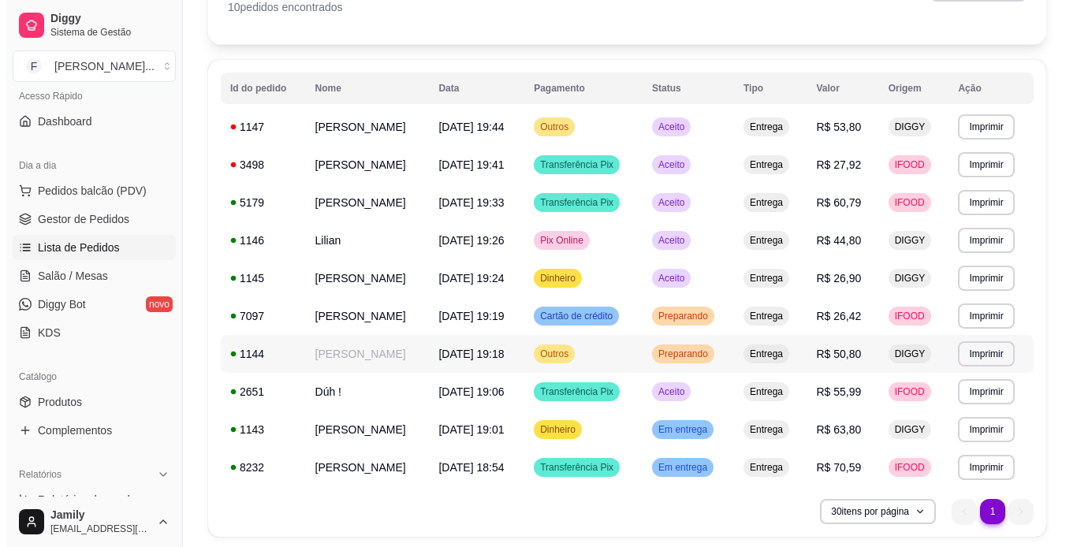
scroll to position [158, 0]
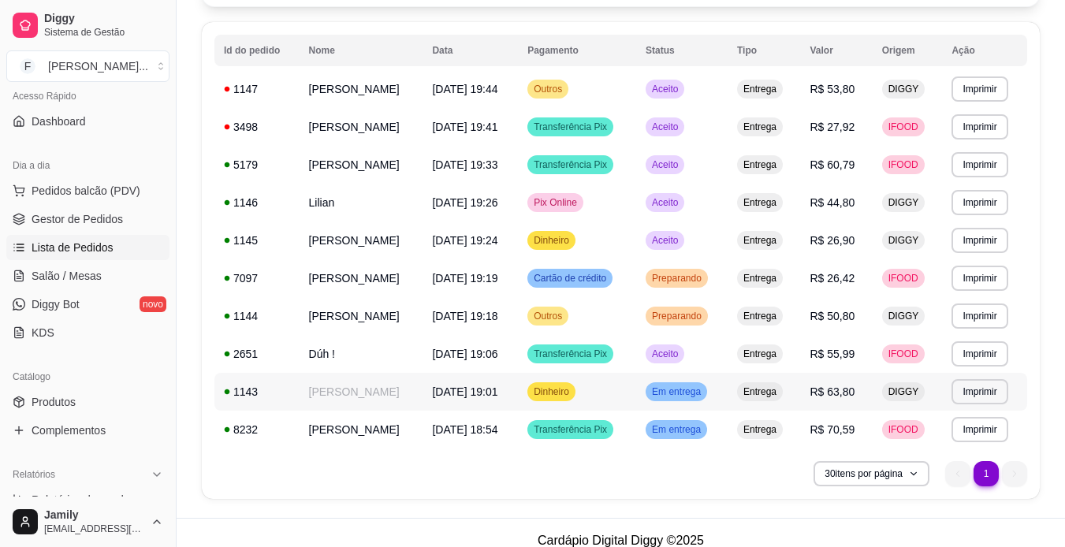
click at [636, 380] on td "Dinheiro" at bounding box center [577, 392] width 118 height 38
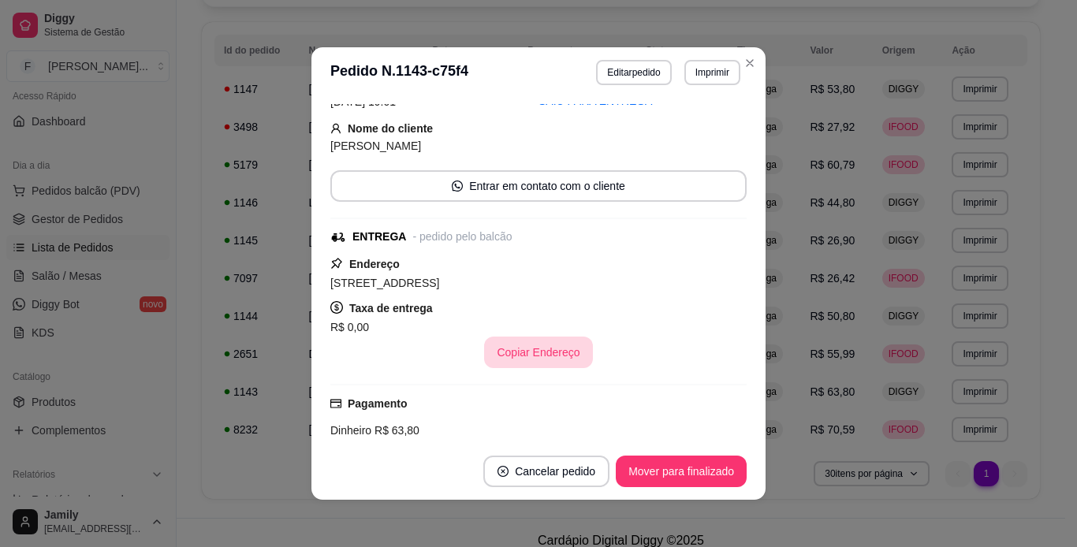
click at [532, 343] on button "Copiar Endereço" at bounding box center [538, 353] width 108 height 32
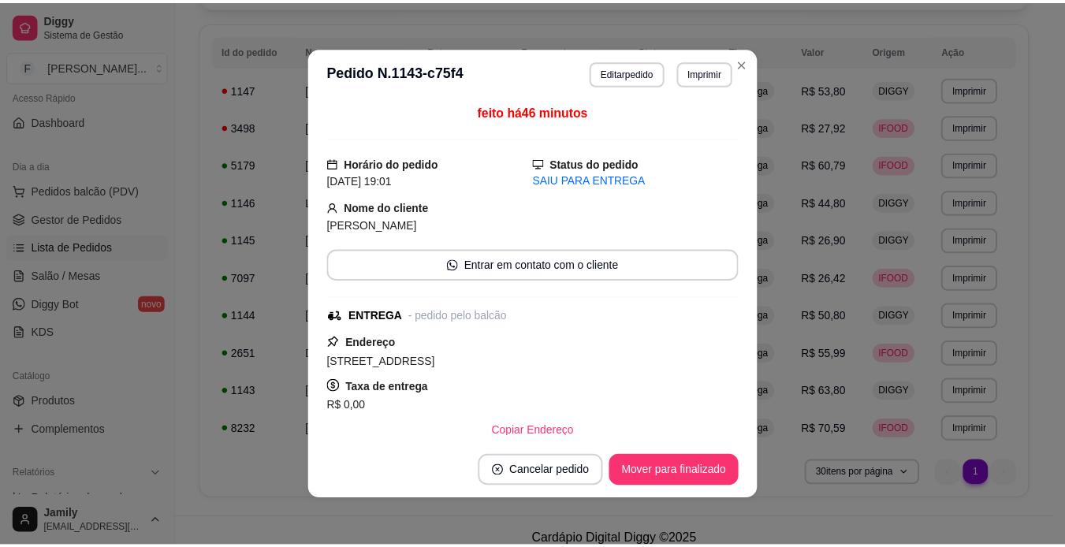
scroll to position [2, 0]
